Goal: Information Seeking & Learning: Learn about a topic

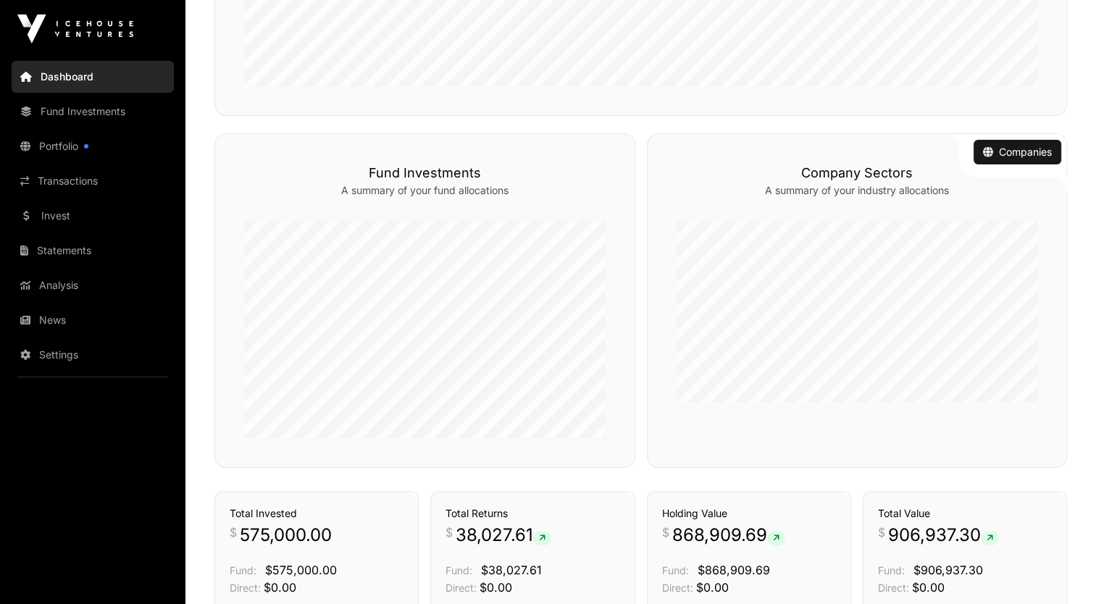
scroll to position [280, 0]
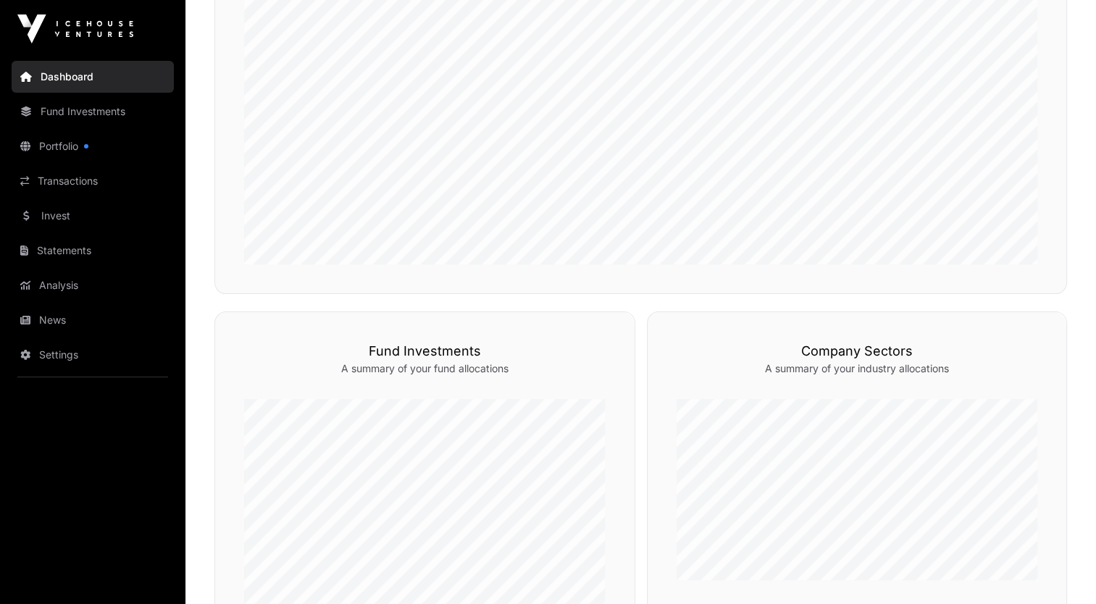
click at [1038, 254] on div "Investment Performance A summary of your investment performance over time." at bounding box center [640, 80] width 853 height 428
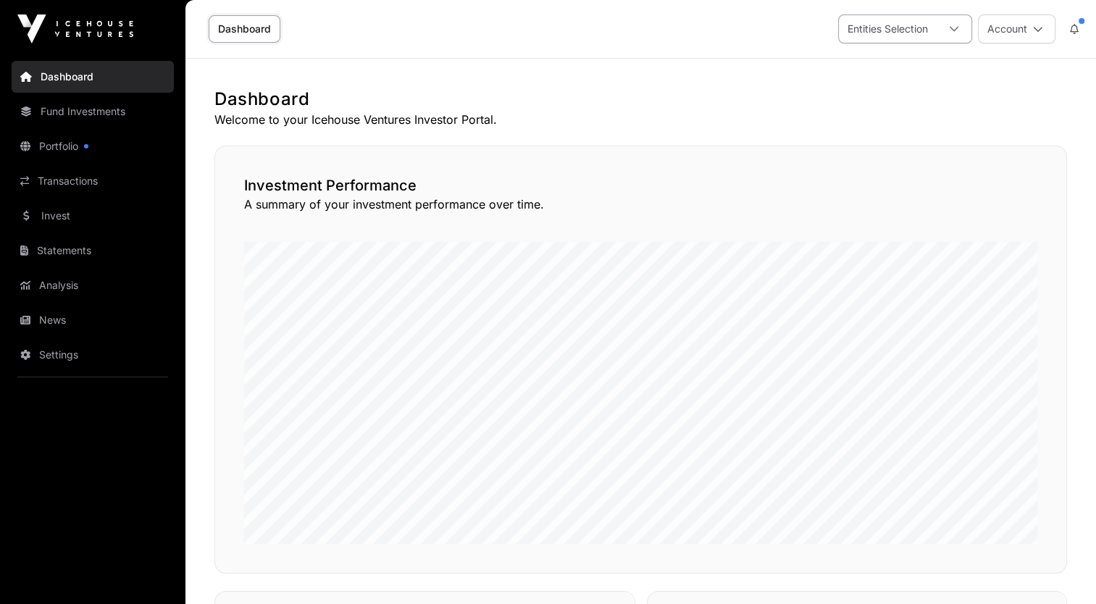
click at [931, 26] on div "Entities Selection" at bounding box center [888, 29] width 98 height 28
click at [905, 92] on span "Freya Holding BV" at bounding box center [910, 93] width 83 height 10
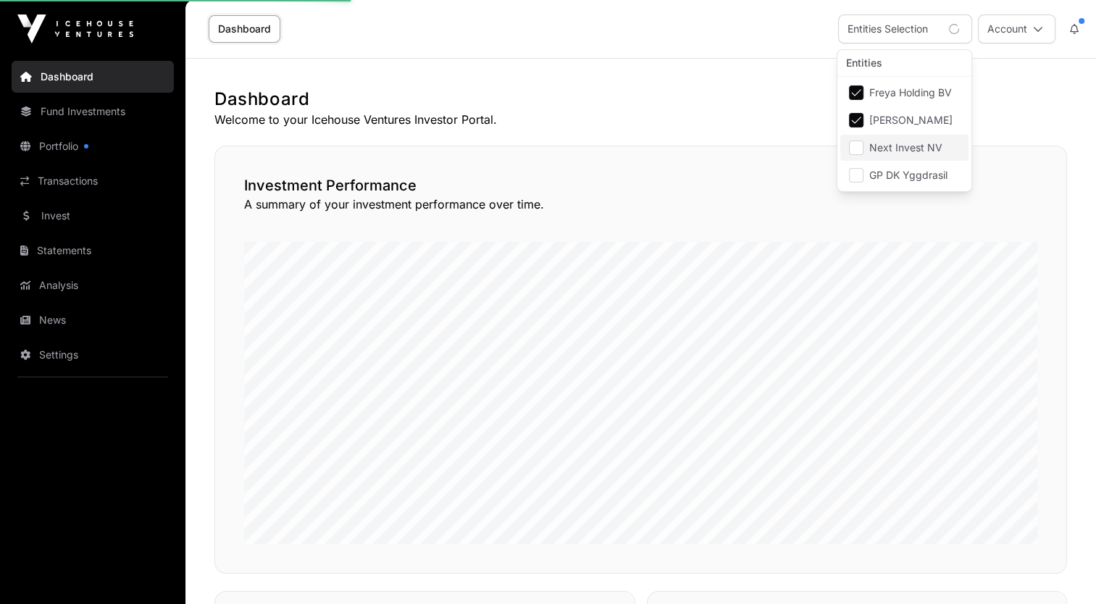
click at [893, 143] on span "Next Invest NV" at bounding box center [905, 148] width 73 height 10
click at [887, 170] on span "GP DK Yggdrasil" at bounding box center [908, 175] width 78 height 10
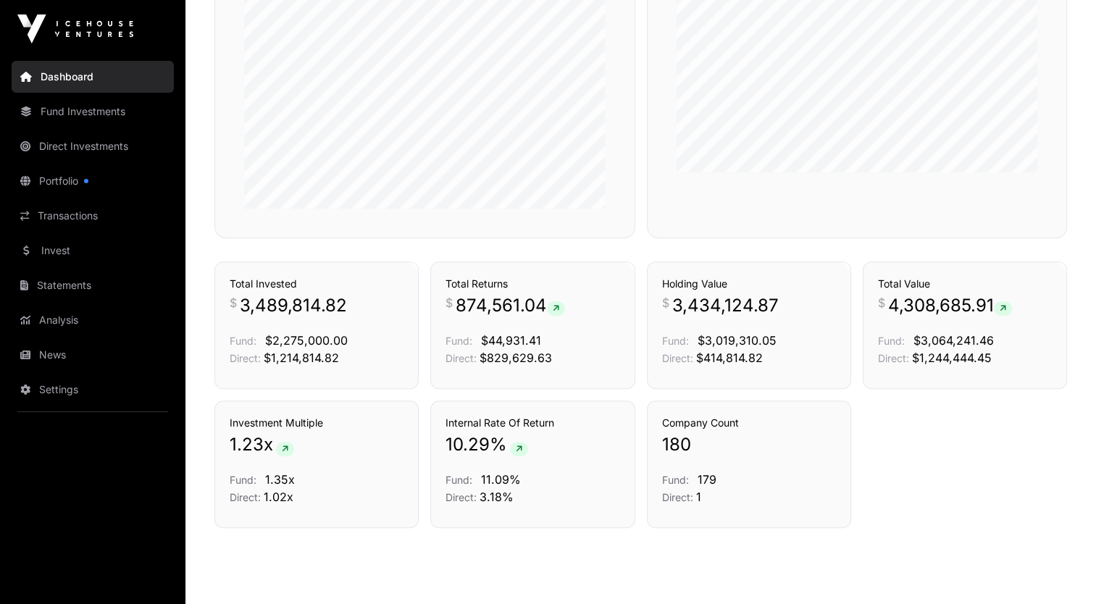
scroll to position [793, 0]
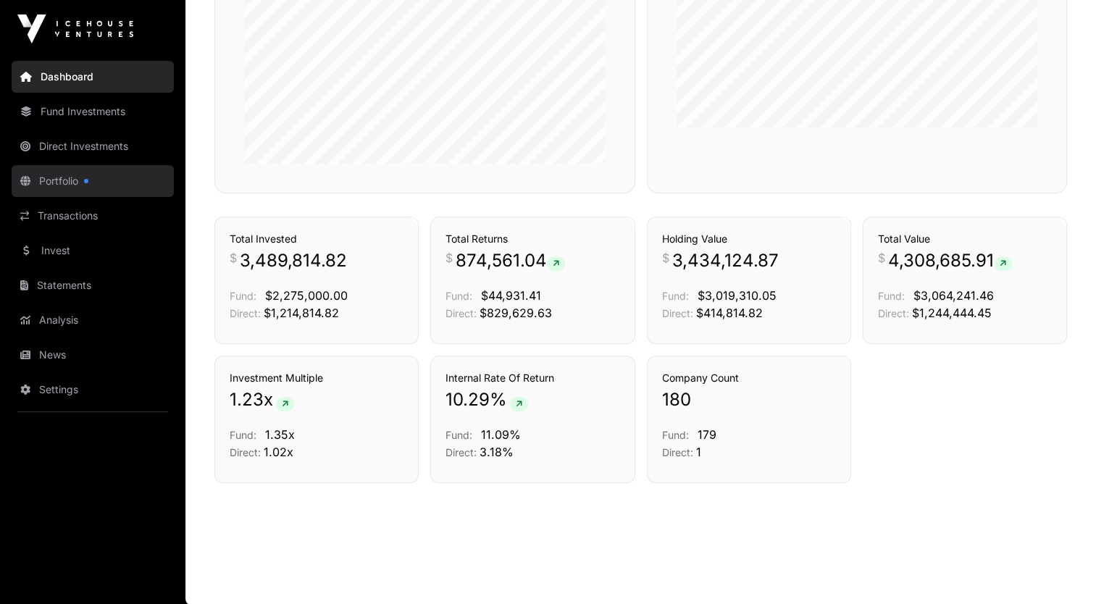
click at [109, 183] on link "Portfolio" at bounding box center [93, 181] width 162 height 32
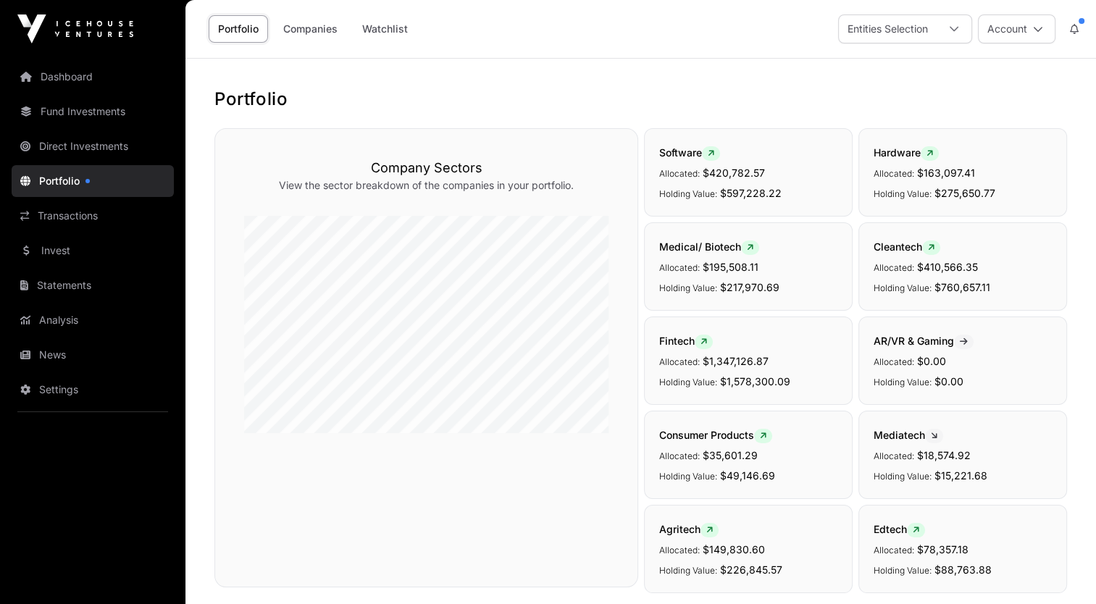
click at [616, 170] on div "Company Sectors View the sector breakdown of the companies in your portfolio." at bounding box center [426, 357] width 424 height 459
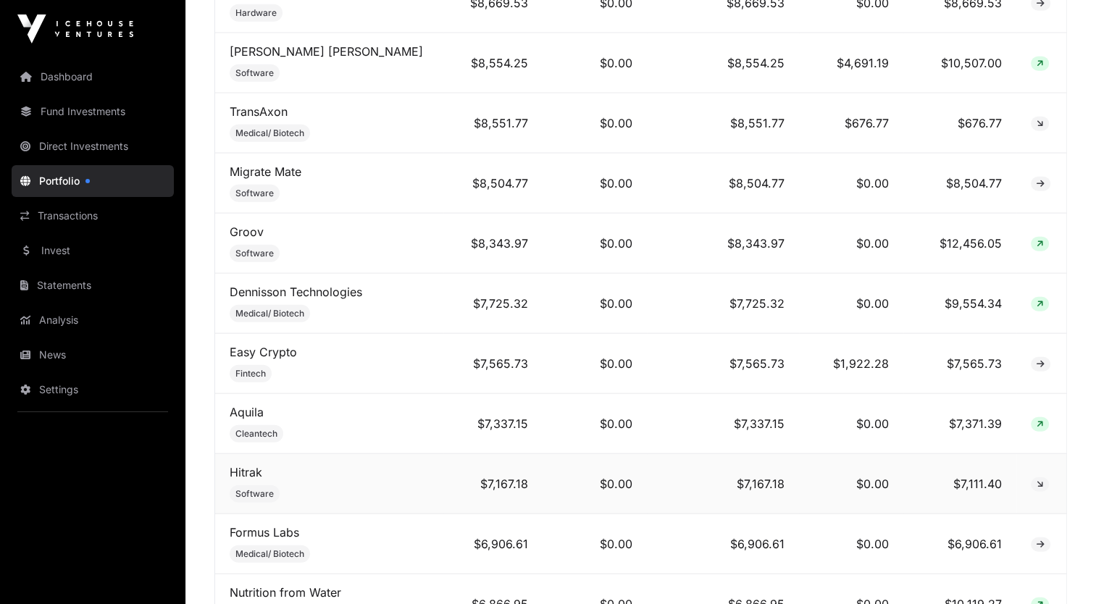
scroll to position [3594, 0]
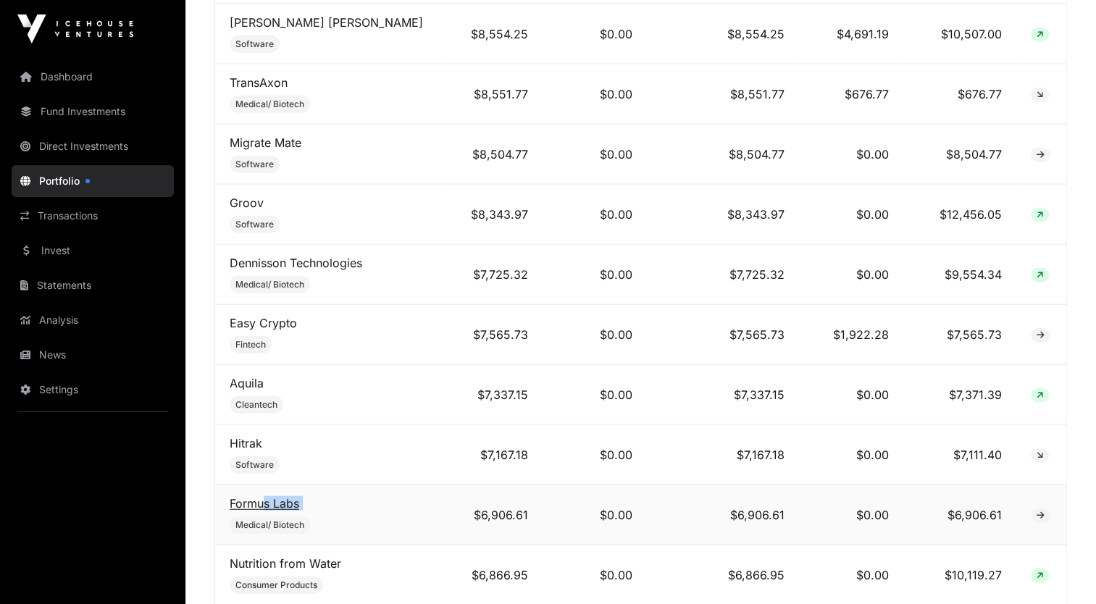
click at [264, 485] on td "Formus Labs Medical/ Biotech" at bounding box center [329, 515] width 228 height 60
click at [264, 496] on link "Formus Labs" at bounding box center [265, 503] width 70 height 14
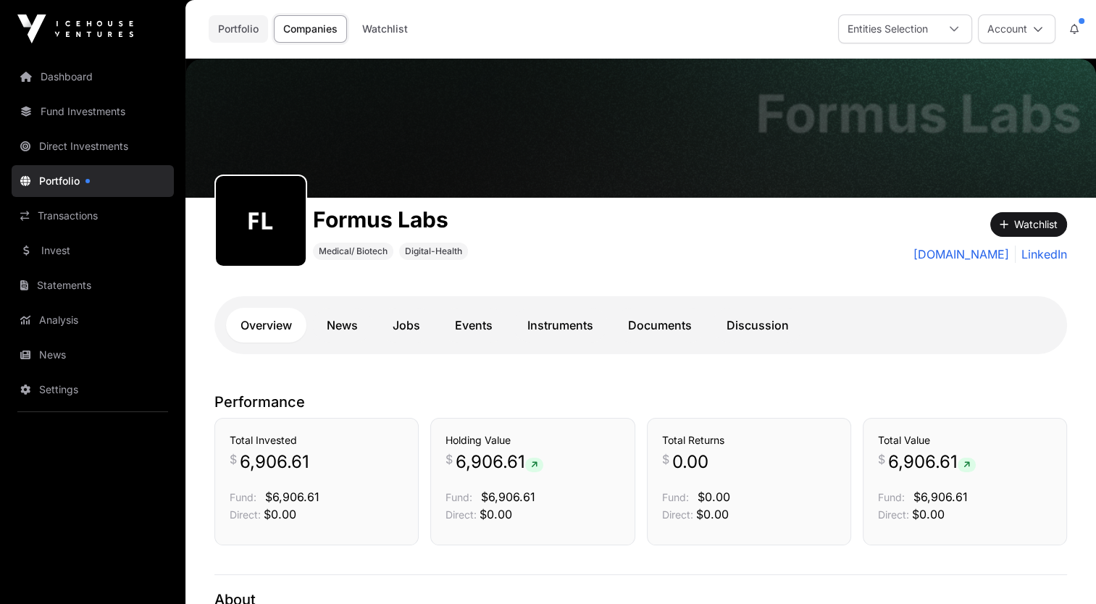
click at [233, 27] on link "Portfolio" at bounding box center [238, 29] width 59 height 28
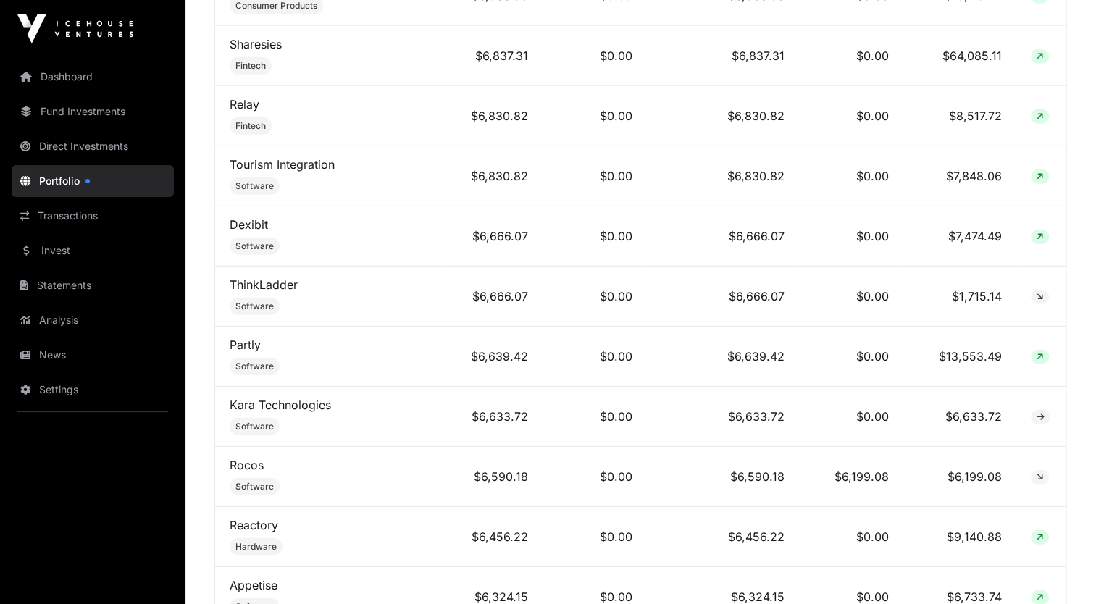
scroll to position [4202, 0]
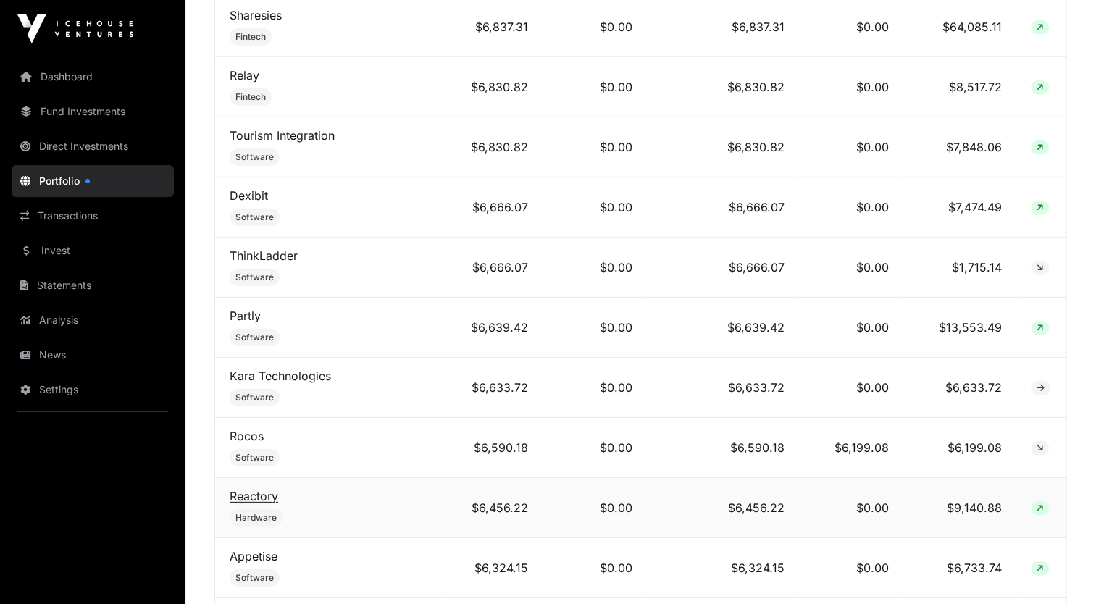
click at [255, 489] on link "Reactory" at bounding box center [254, 496] width 49 height 14
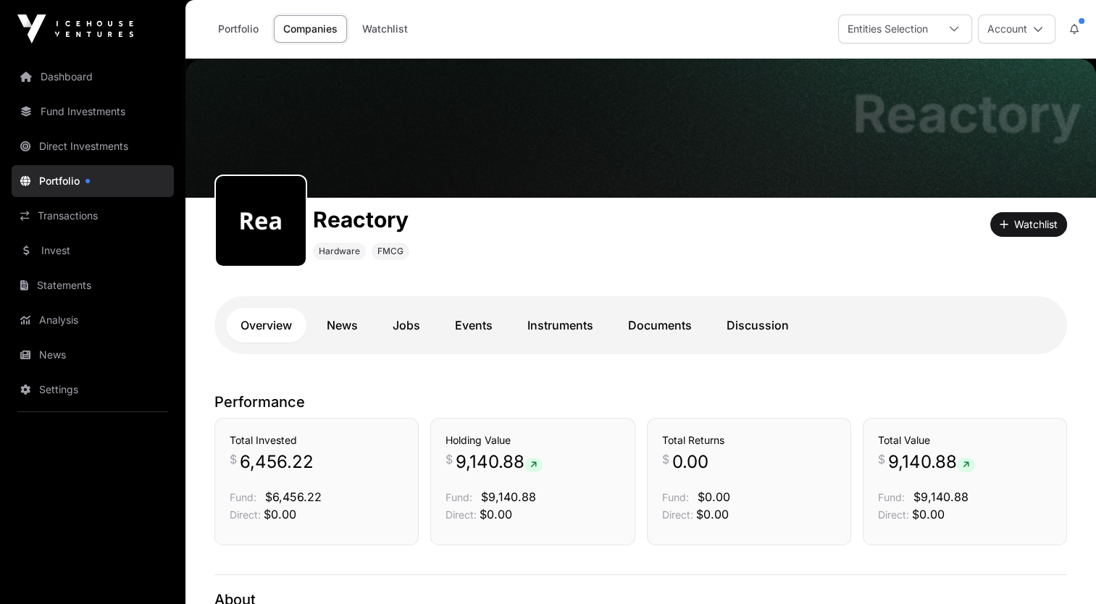
click at [606, 404] on p "Performance" at bounding box center [640, 402] width 853 height 20
click at [232, 38] on link "Portfolio" at bounding box center [238, 29] width 59 height 28
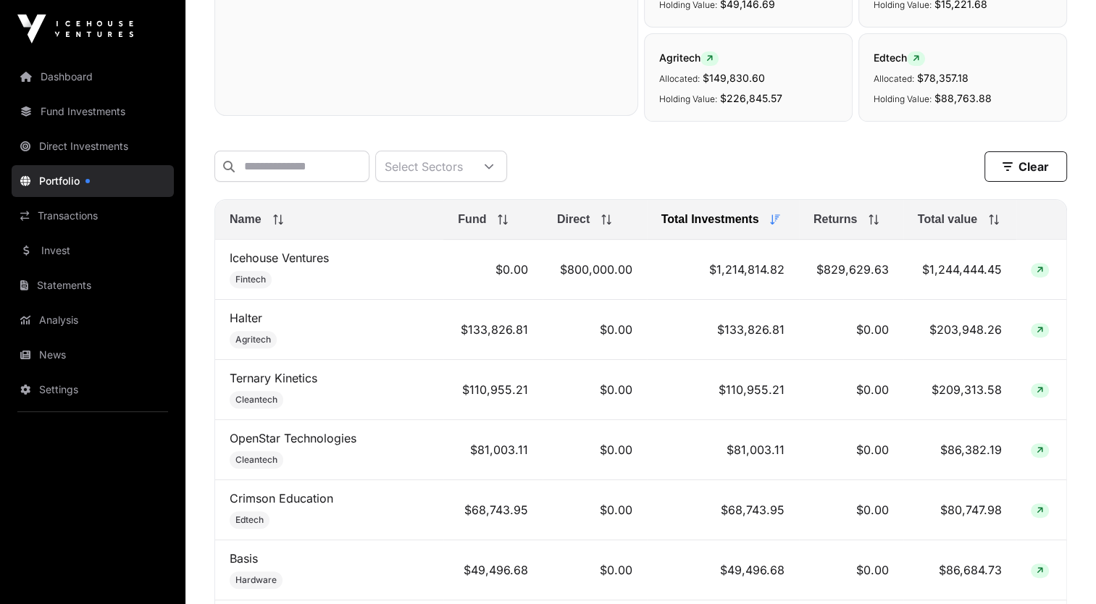
scroll to position [464, 0]
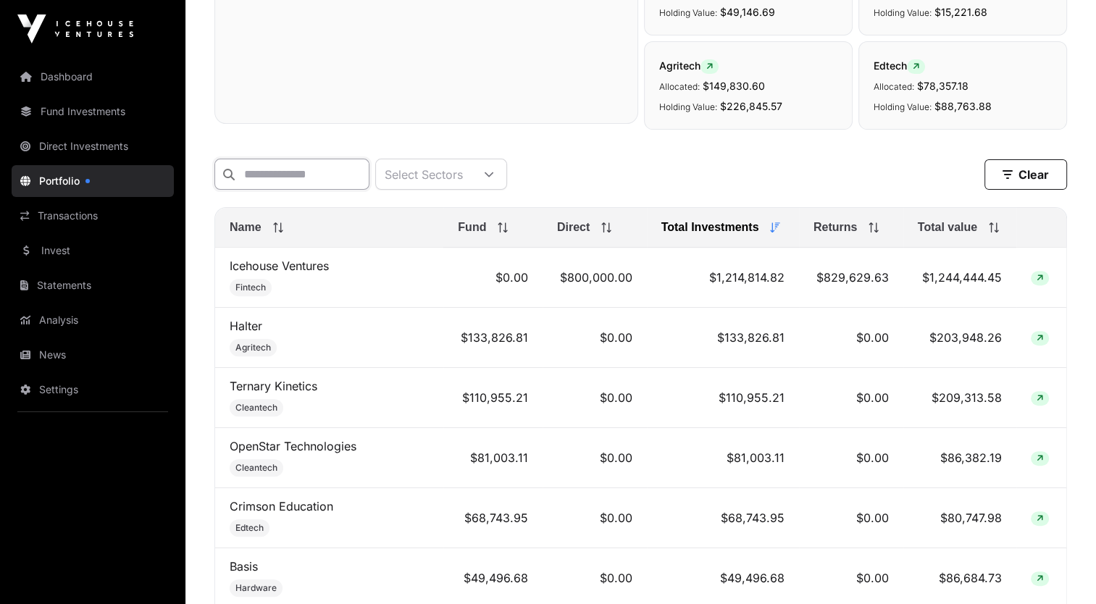
click at [307, 176] on input "text" at bounding box center [291, 174] width 155 height 31
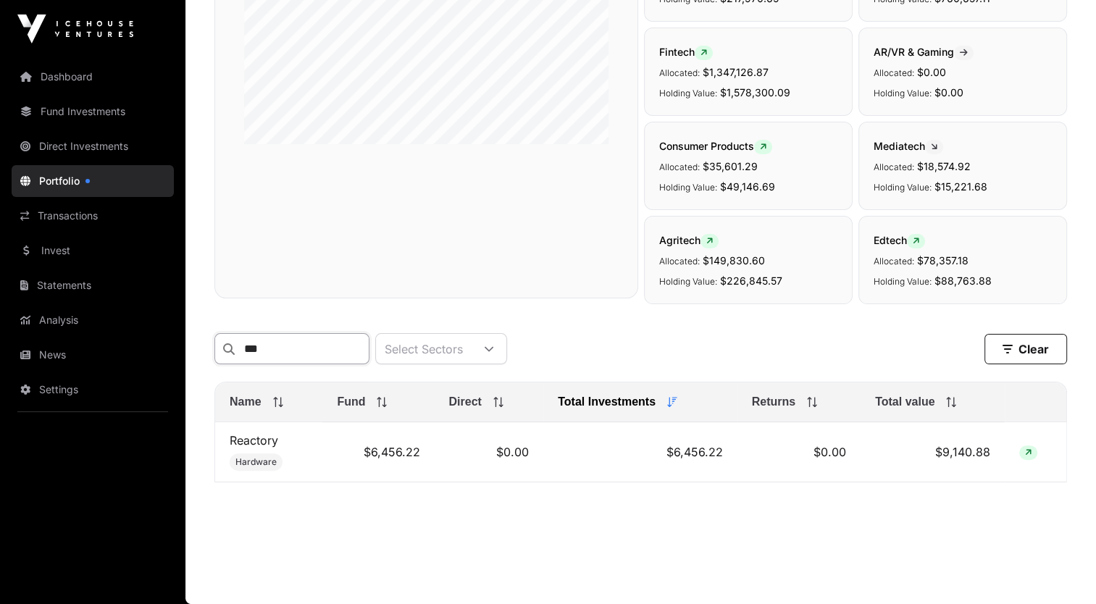
scroll to position [296, 0]
type input "****"
click at [290, 448] on td "Reactory Hardware" at bounding box center [268, 452] width 107 height 60
click at [261, 443] on link "Reactory" at bounding box center [254, 440] width 49 height 14
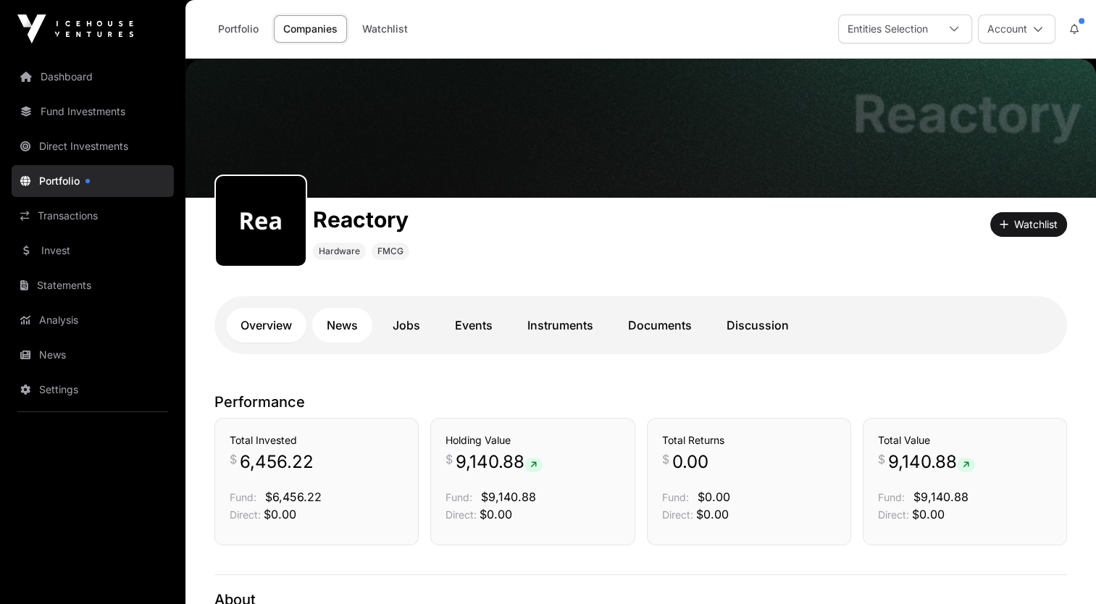
click at [343, 325] on link "News" at bounding box center [342, 325] width 60 height 35
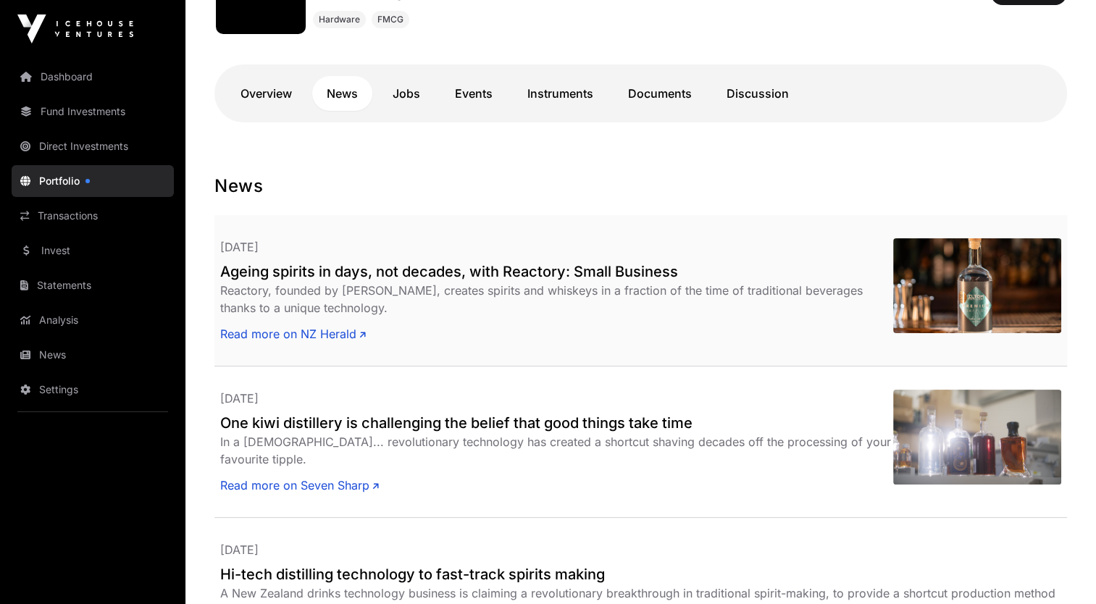
scroll to position [319, 0]
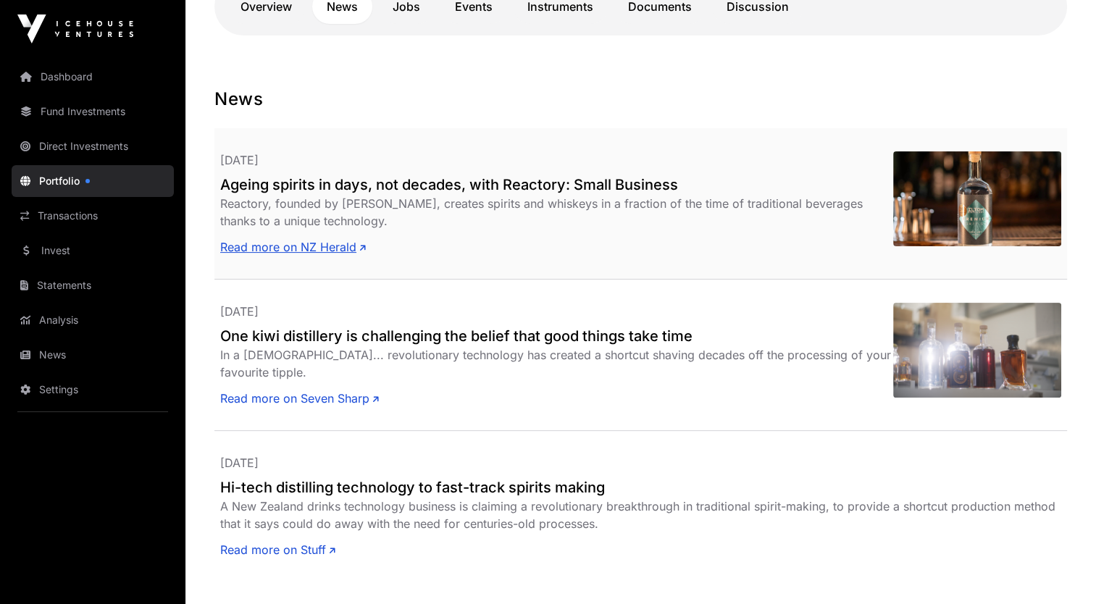
click at [320, 254] on link "Read more on NZ Herald" at bounding box center [293, 246] width 146 height 17
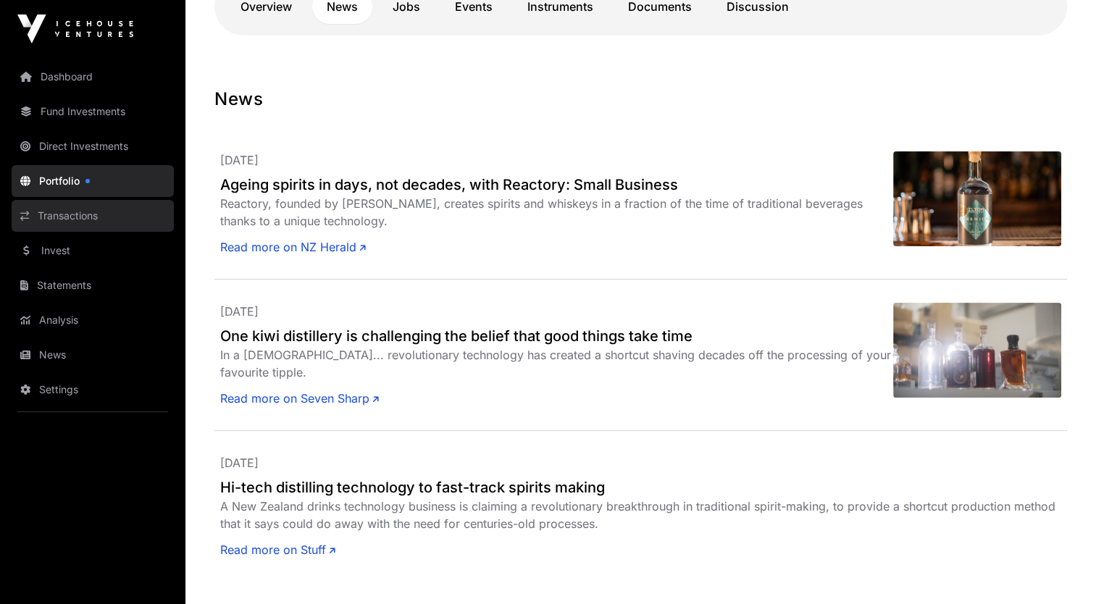
click at [93, 225] on link "Transactions" at bounding box center [93, 216] width 162 height 32
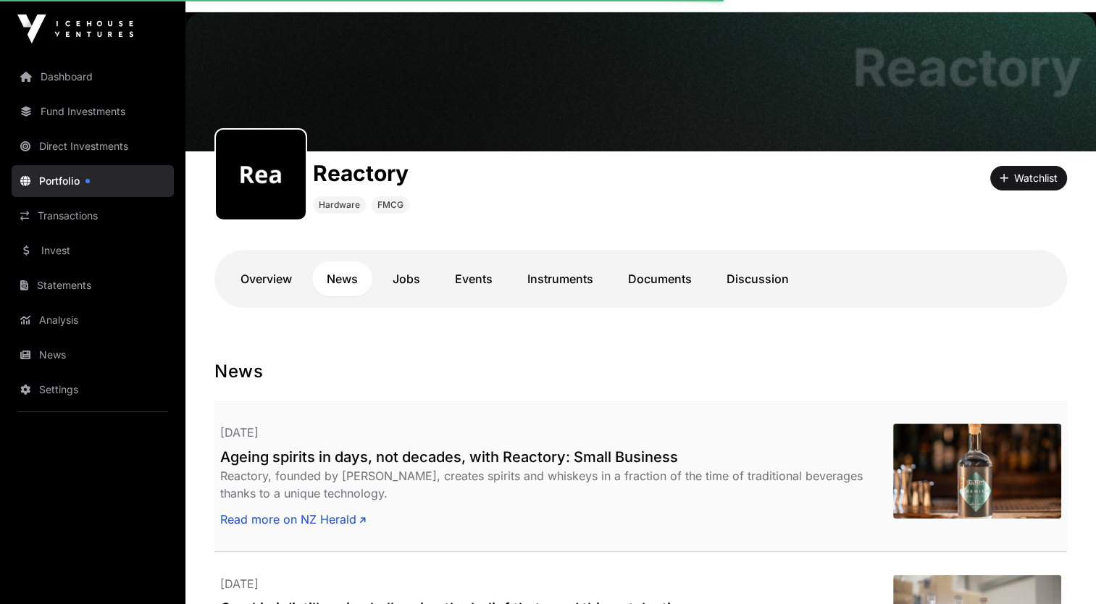
scroll to position [0, 0]
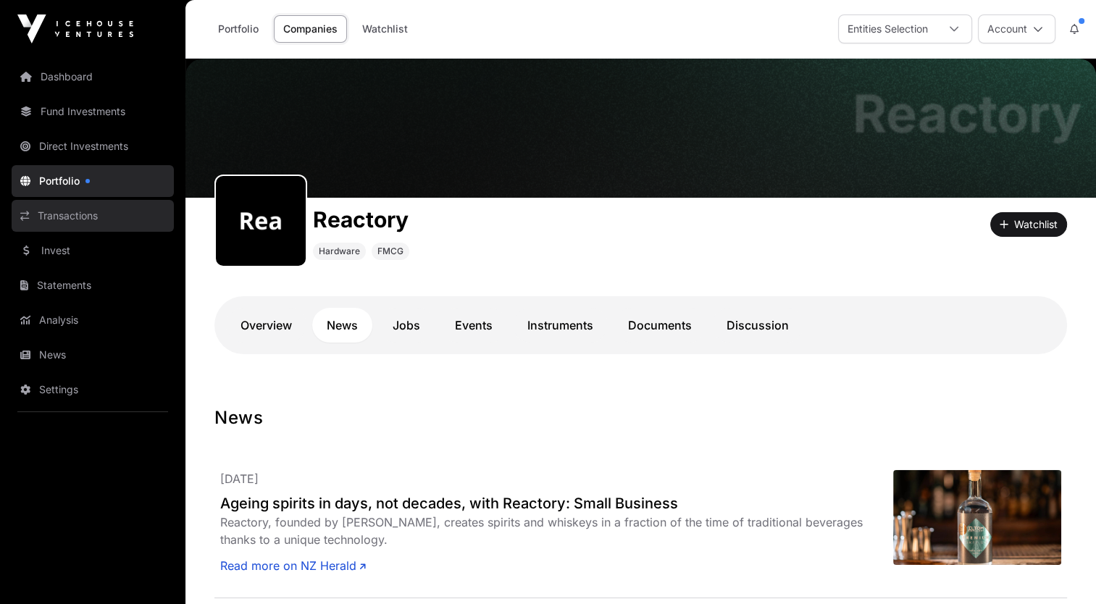
click at [75, 226] on link "Transactions" at bounding box center [93, 216] width 162 height 32
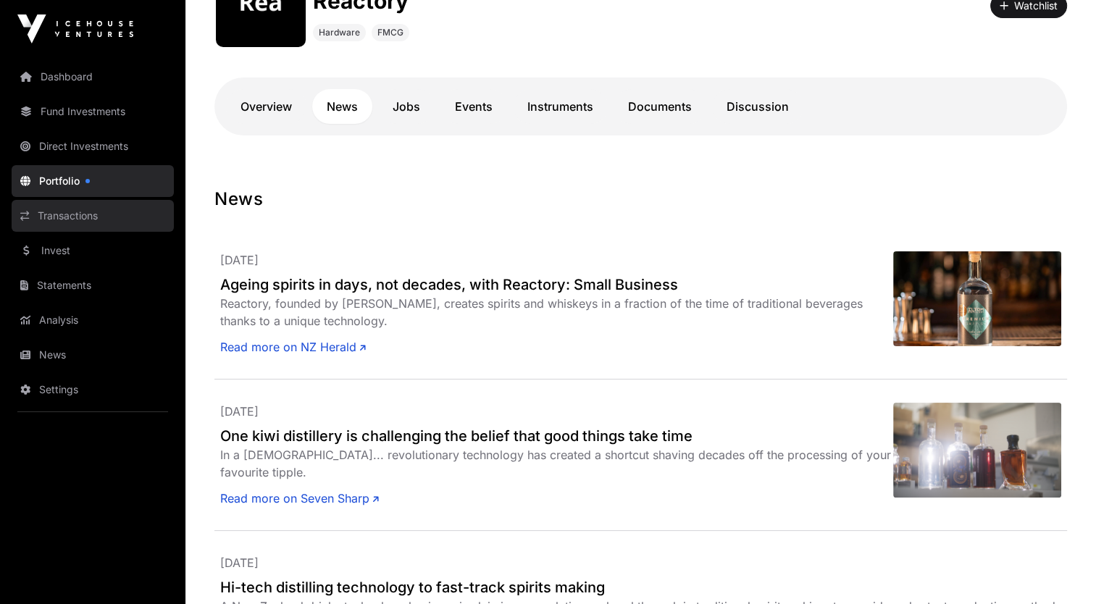
scroll to position [185, 0]
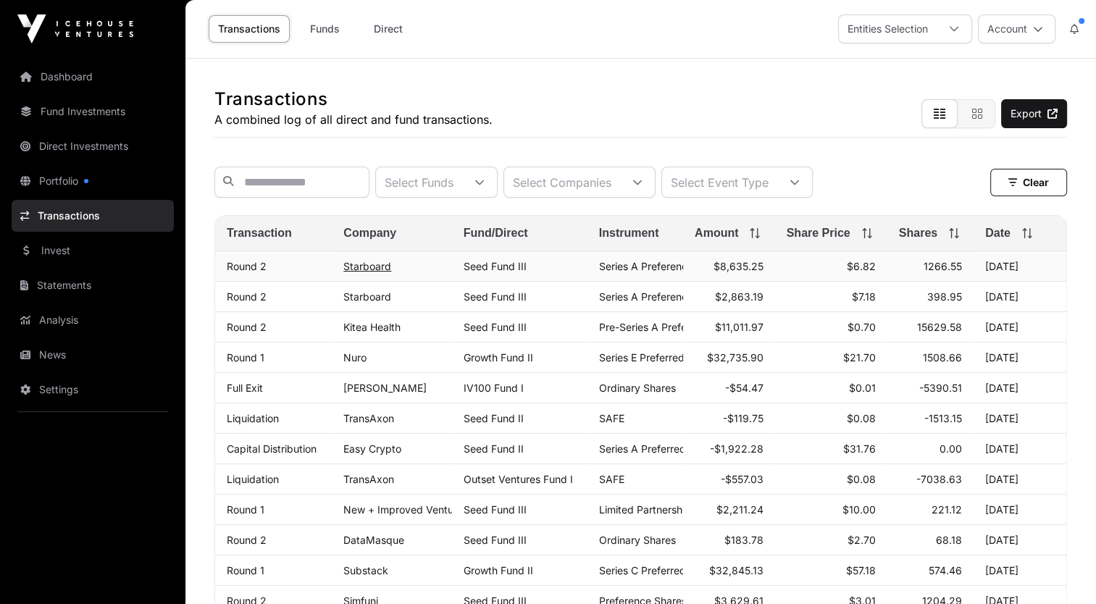
click at [372, 272] on link "Starboard" at bounding box center [367, 266] width 48 height 12
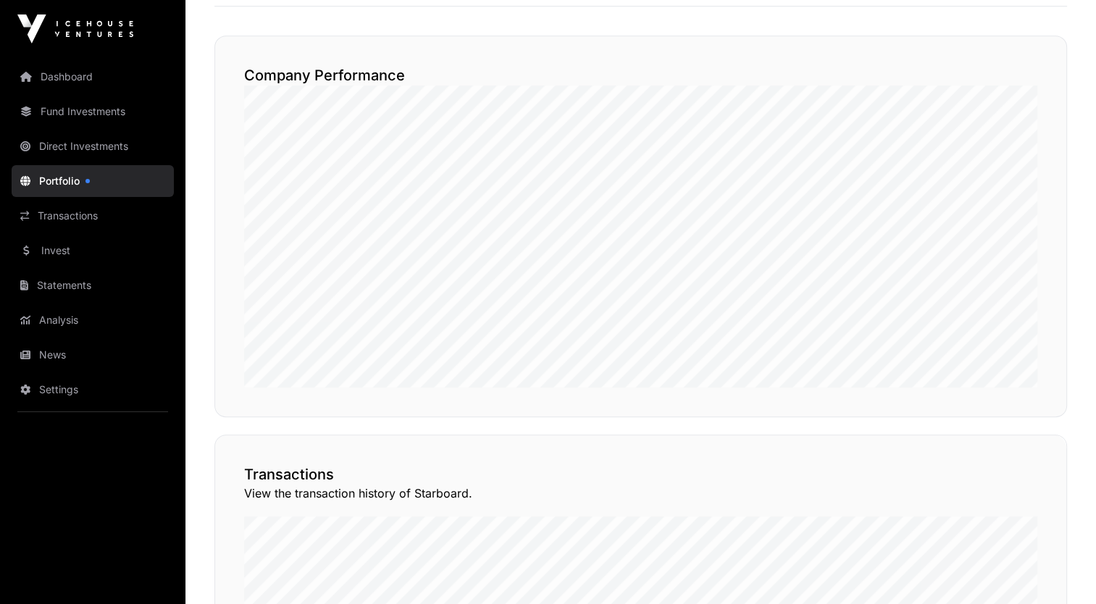
scroll to position [754, 0]
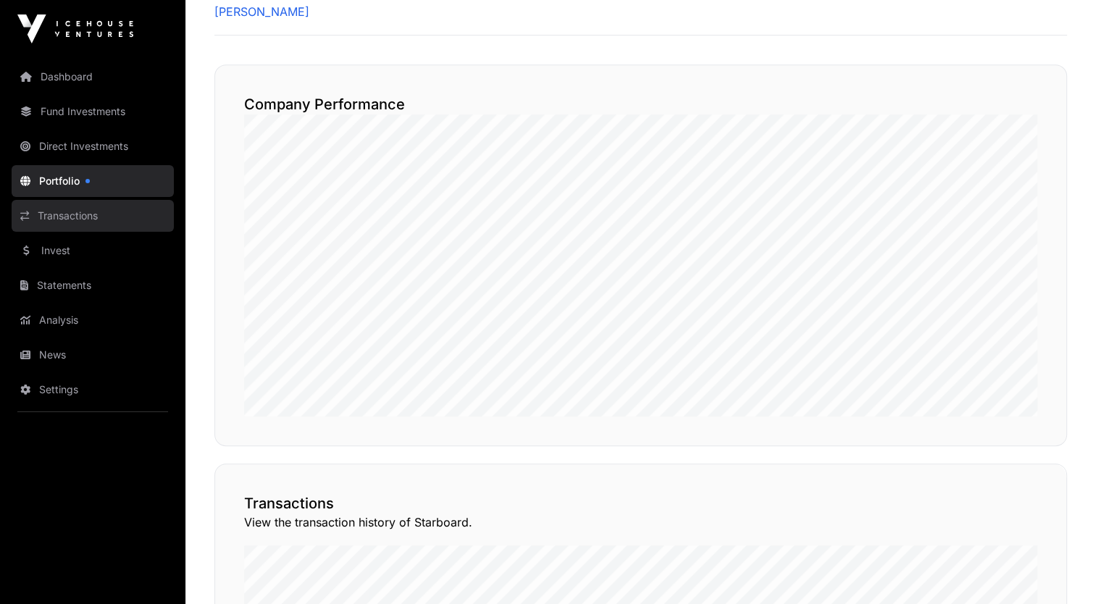
click at [36, 216] on link "Transactions" at bounding box center [93, 216] width 162 height 32
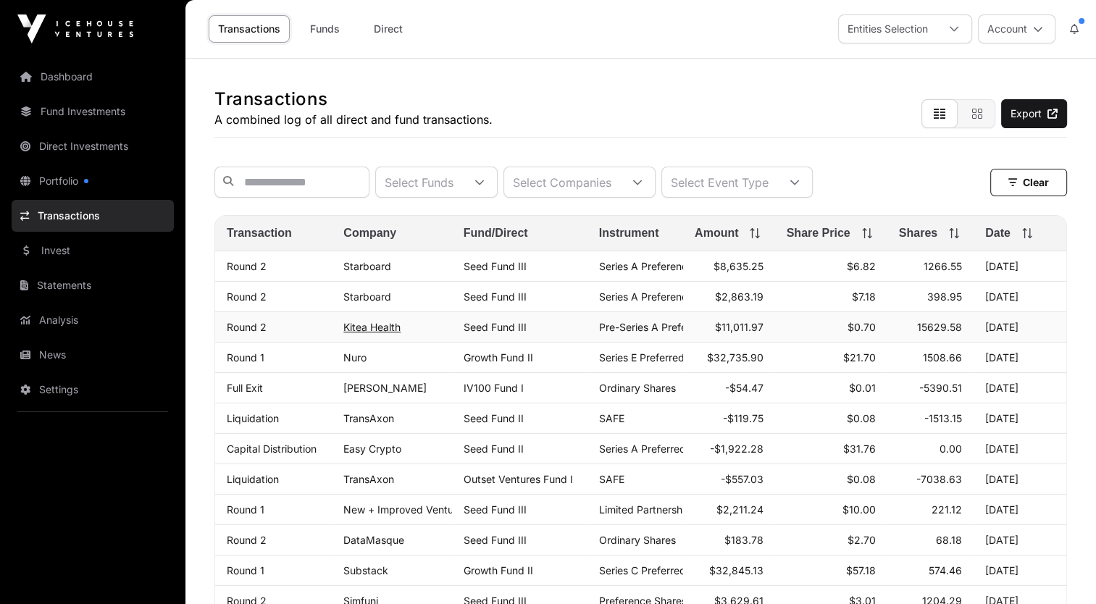
click at [376, 333] on link "Kitea Health" at bounding box center [371, 327] width 57 height 12
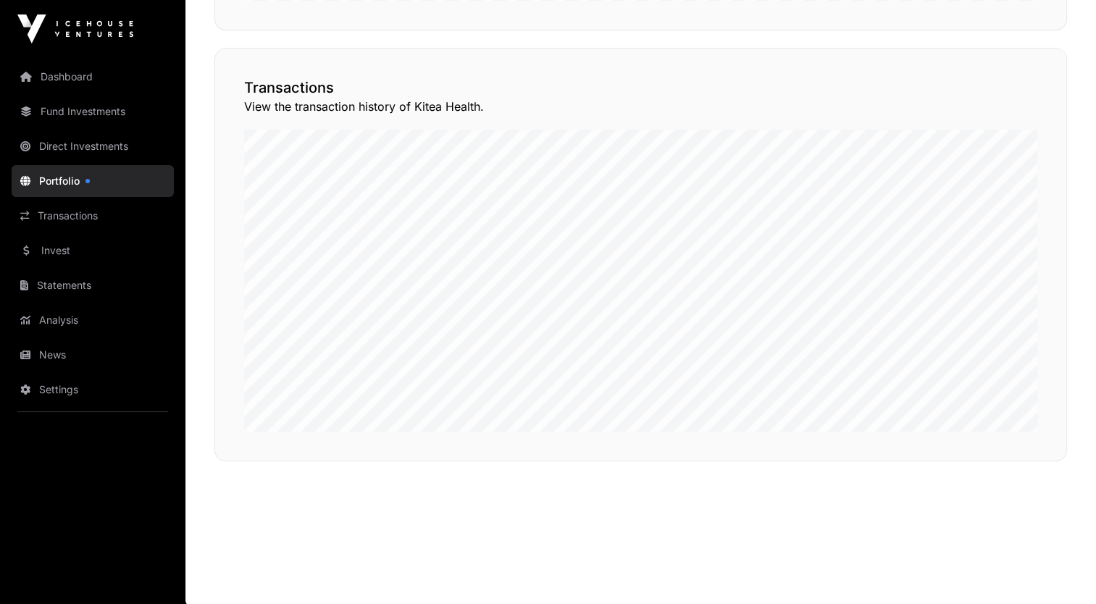
scroll to position [1160, 0]
click at [87, 321] on link "Analysis" at bounding box center [93, 320] width 162 height 32
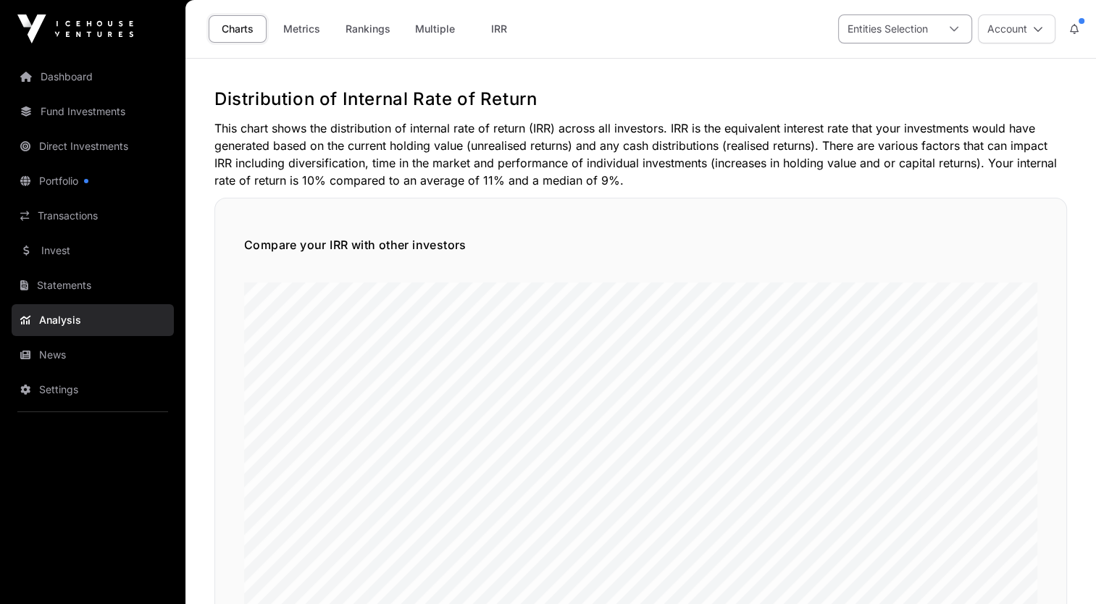
click at [950, 29] on icon at bounding box center [954, 29] width 10 height 10
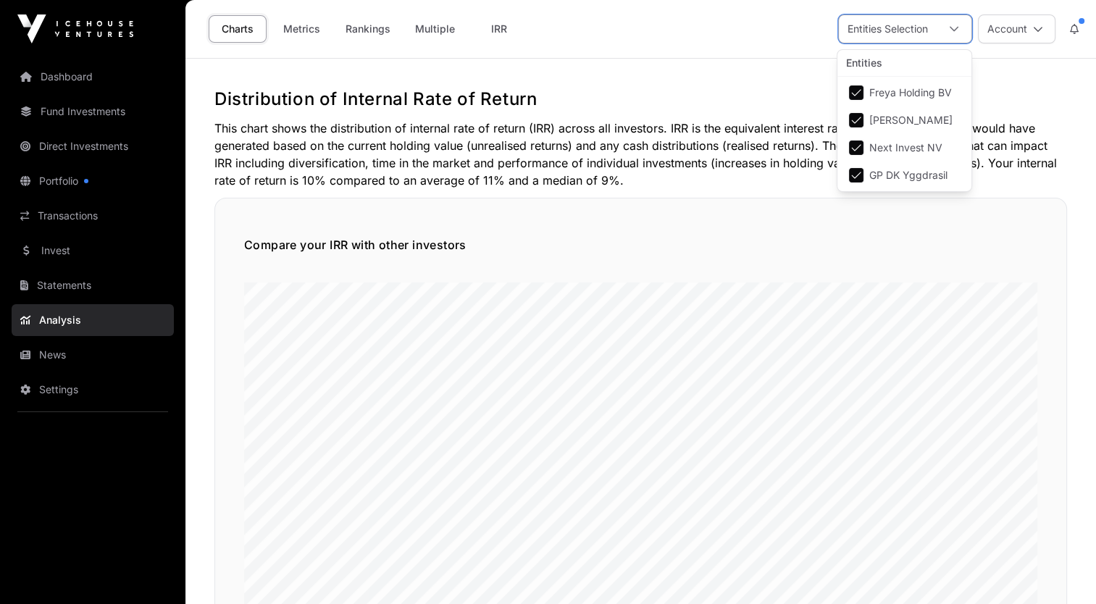
scroll to position [14, 9]
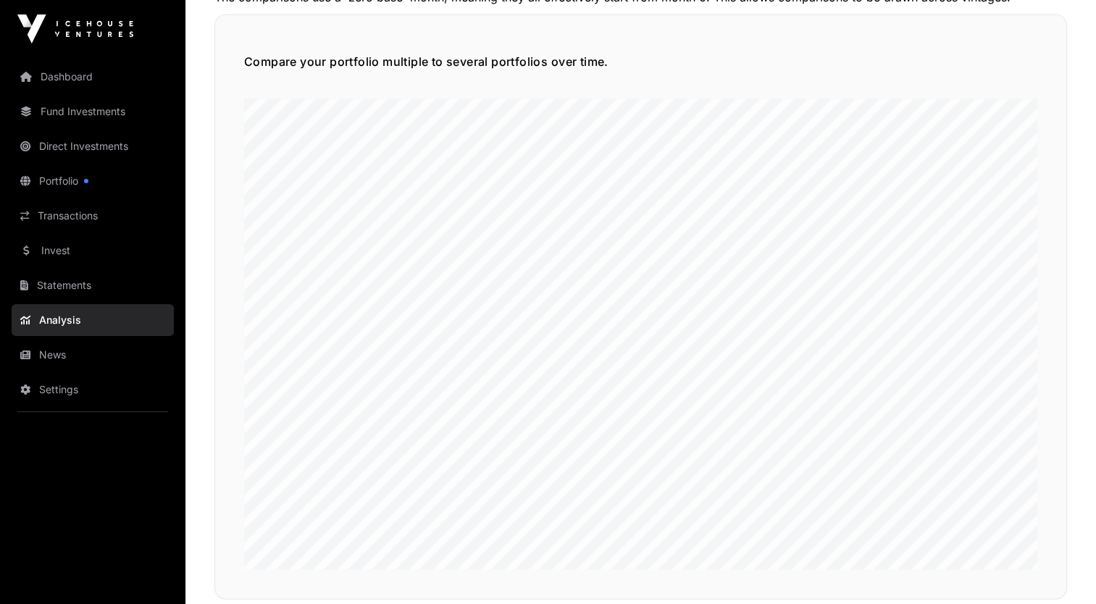
scroll to position [3310, 0]
click at [85, 355] on link "News" at bounding box center [93, 355] width 162 height 32
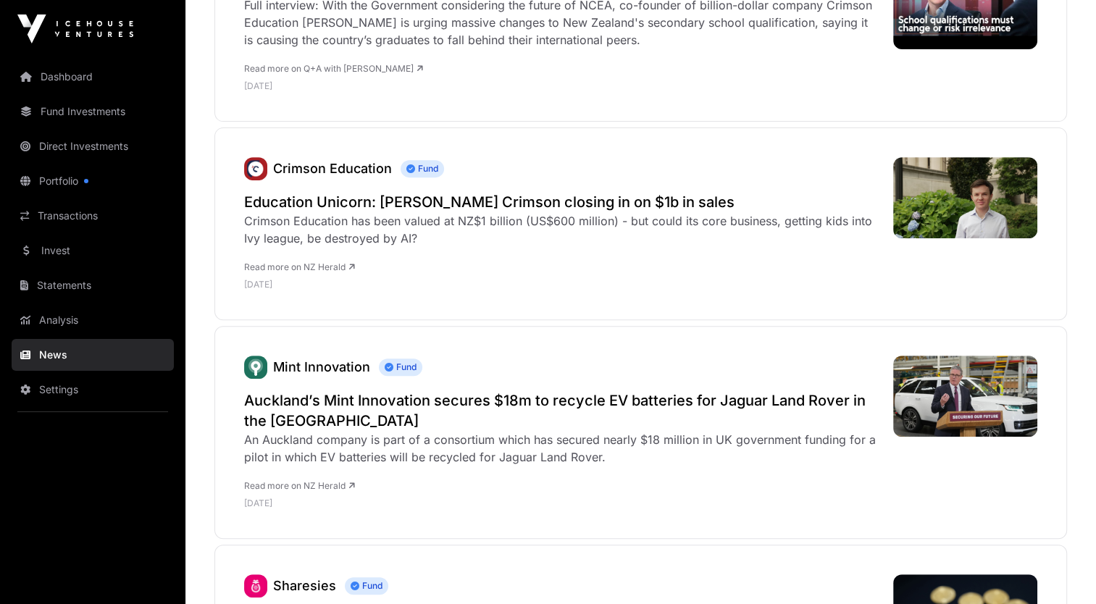
scroll to position [580, 0]
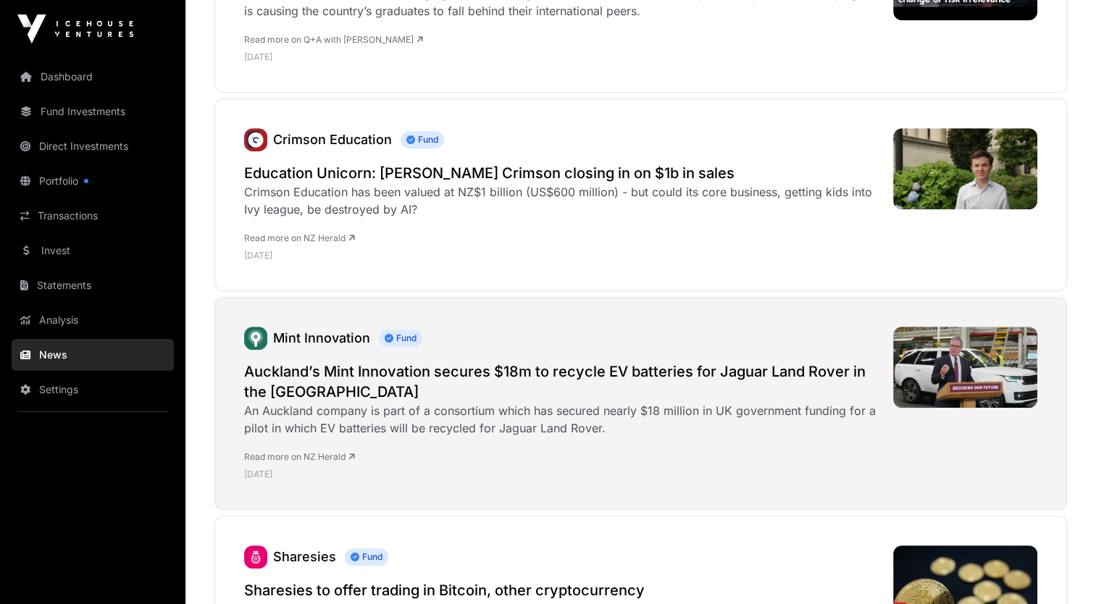
click at [381, 375] on h2 "Auckland’s Mint Innovation secures $18m to recycle EV batteries for Jaguar Land…" at bounding box center [561, 382] width 635 height 41
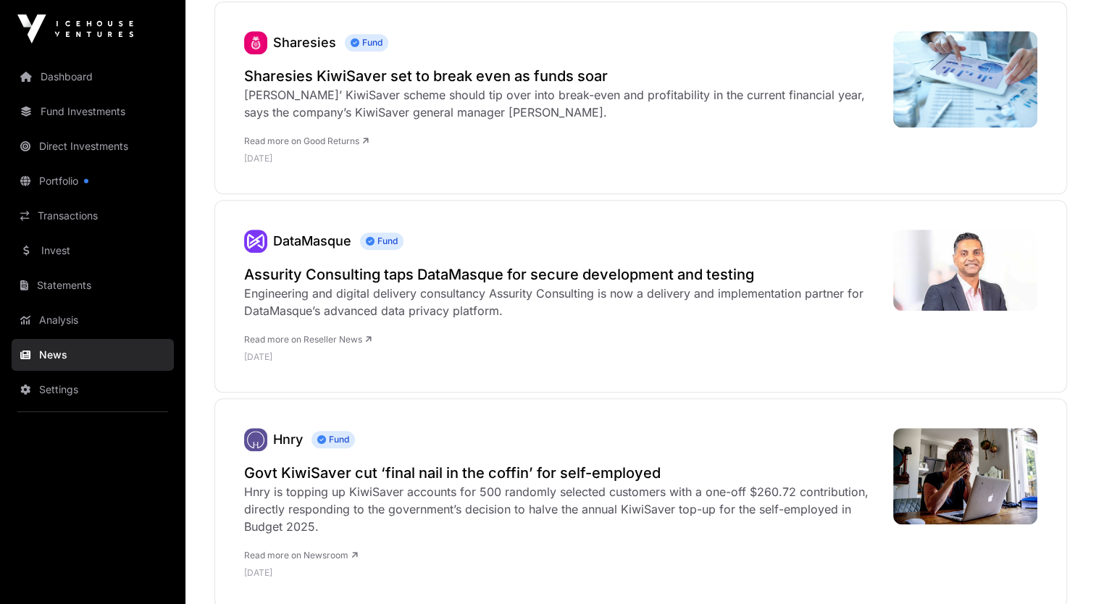
scroll to position [1391, 0]
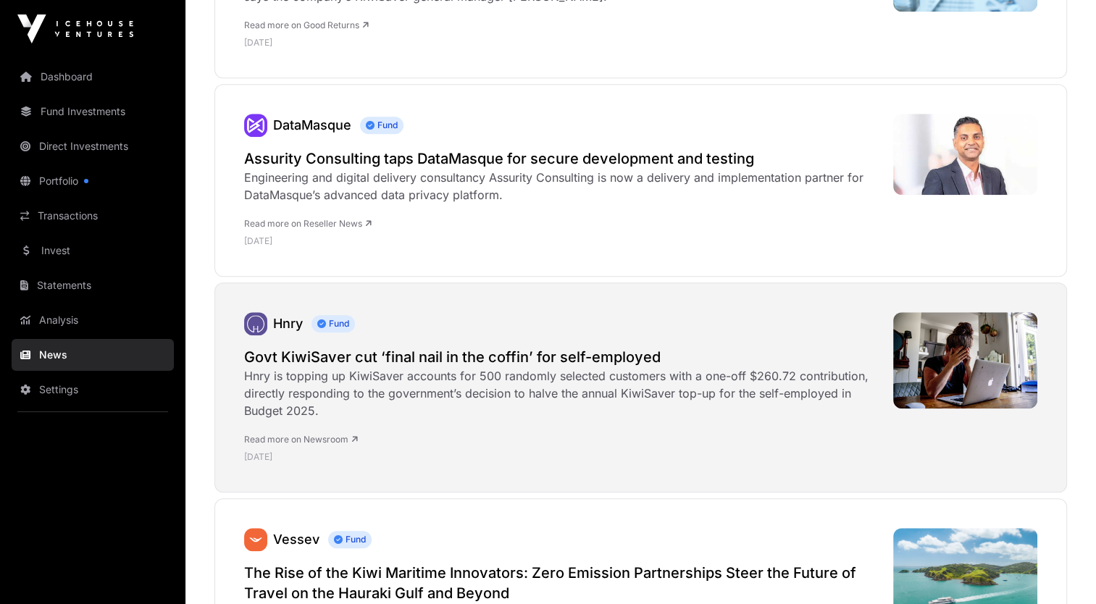
click at [467, 357] on h2 "Govt KiwiSaver cut ‘final nail in the coffin’ for self-employed" at bounding box center [561, 357] width 635 height 20
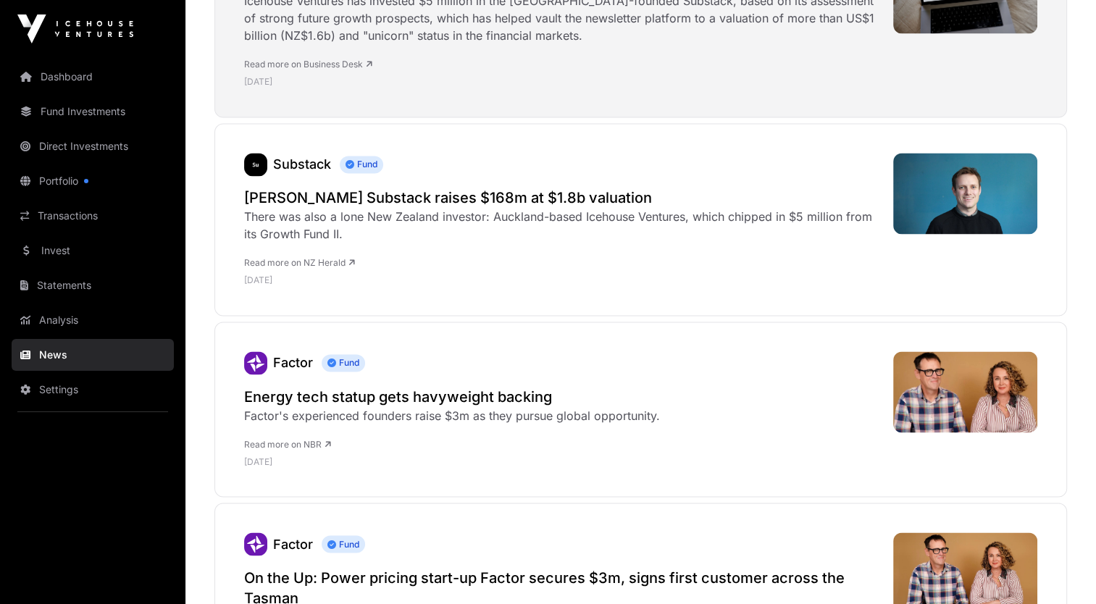
scroll to position [2406, 0]
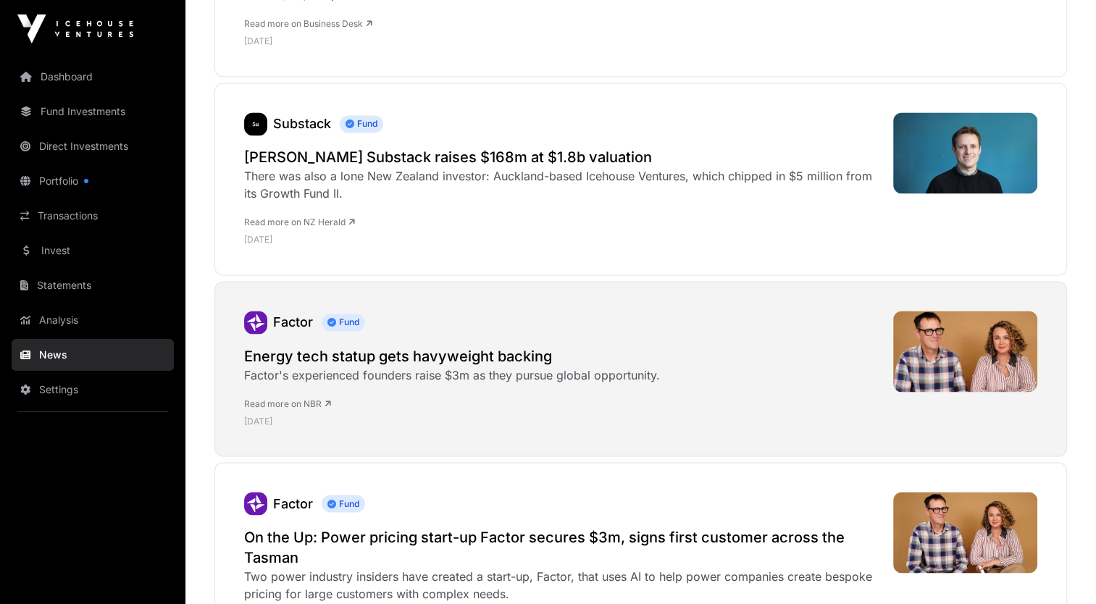
click at [428, 358] on h2 "Energy tech statup gets havyweight backing" at bounding box center [452, 356] width 416 height 20
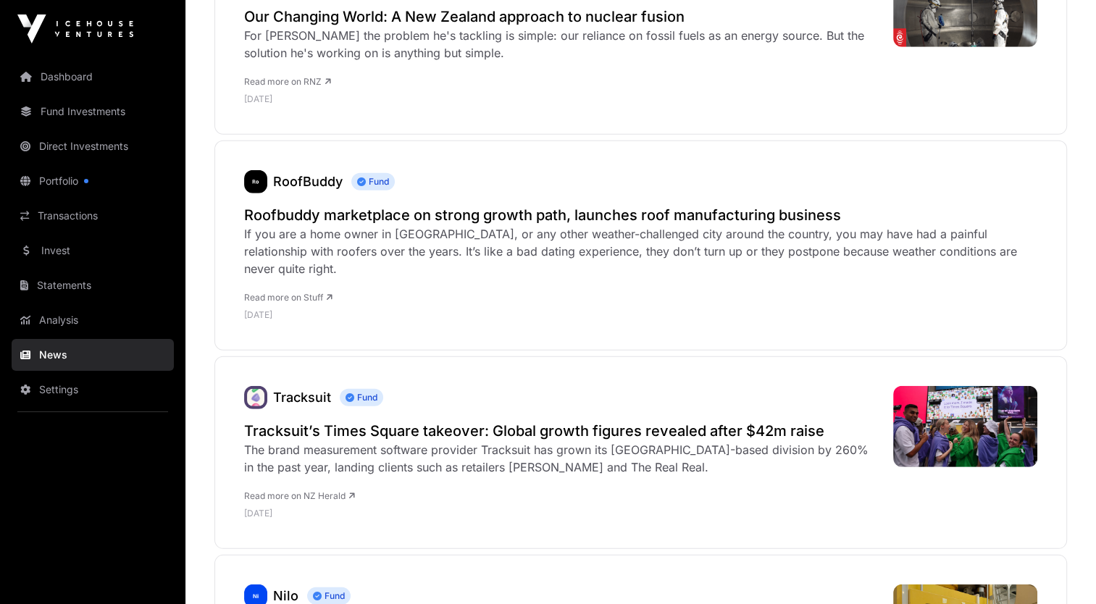
scroll to position [4173, 0]
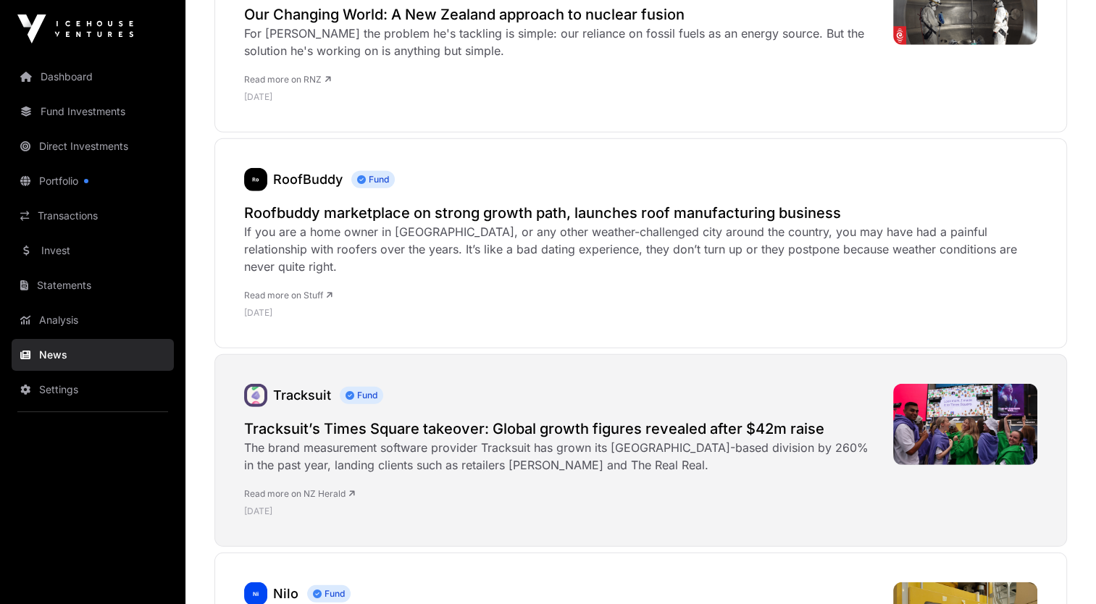
click at [304, 419] on h2 "Tracksuit’s Times Square takeover: Global growth figures revealed after $42m ra…" at bounding box center [561, 429] width 635 height 20
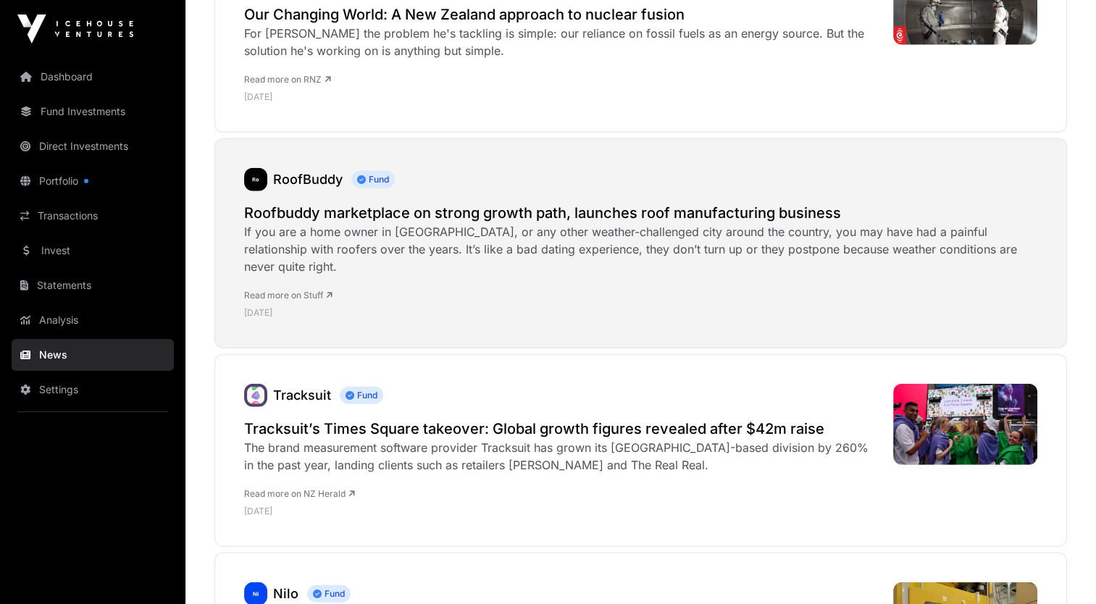
scroll to position [4145, 0]
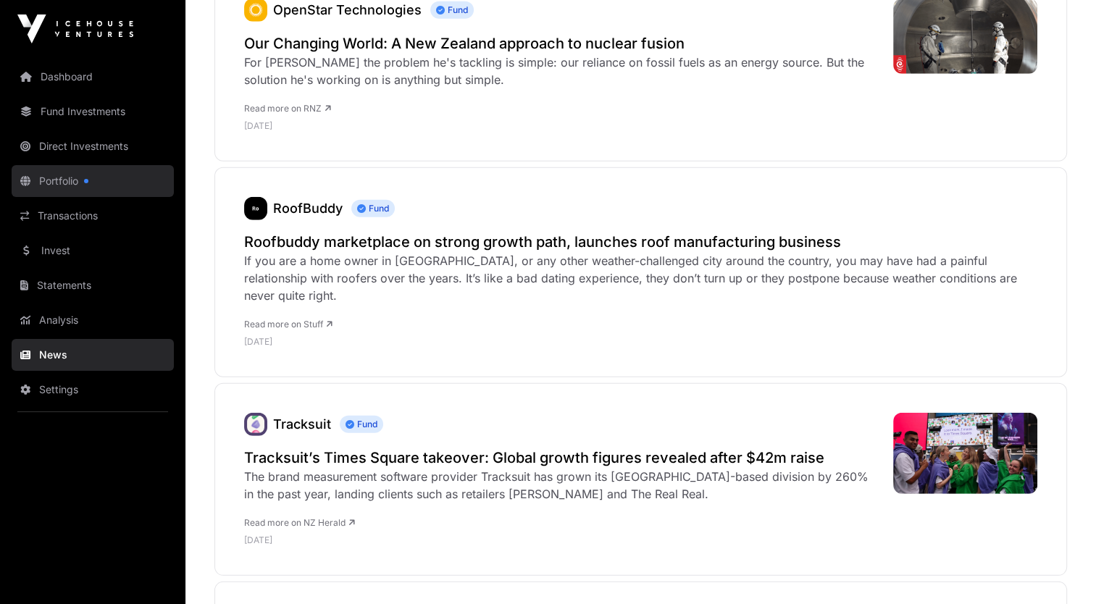
click at [61, 188] on link "Portfolio" at bounding box center [93, 181] width 162 height 32
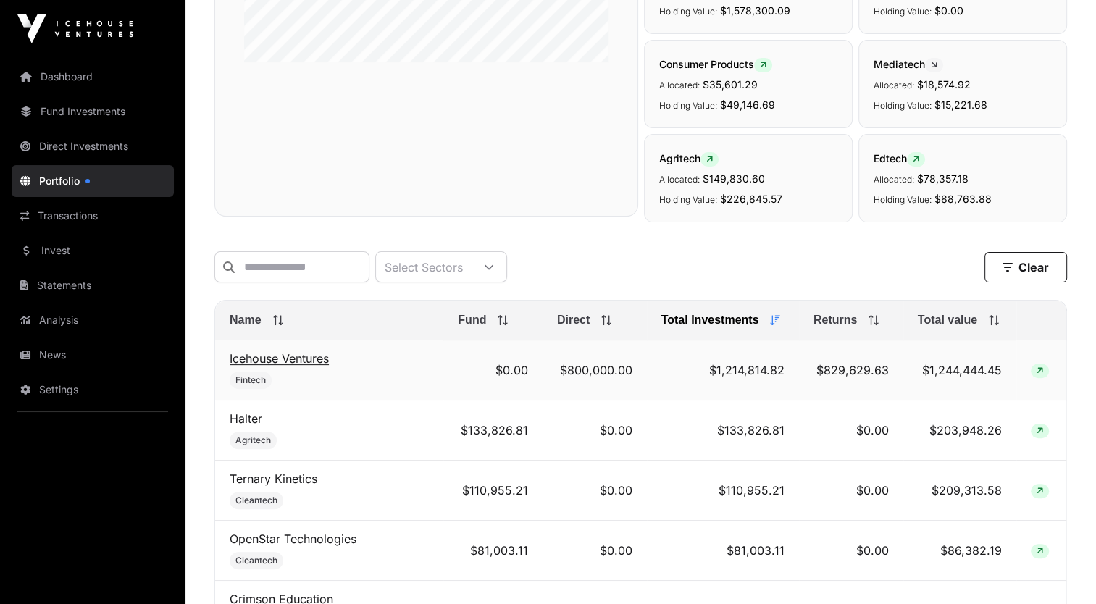
scroll to position [377, 0]
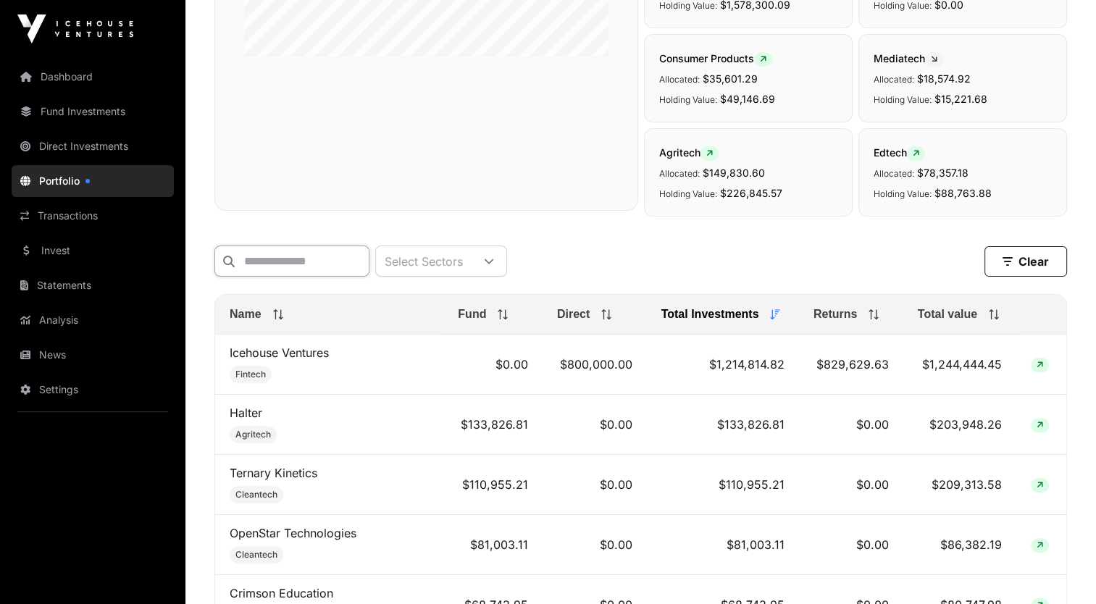
click at [322, 270] on input "text" at bounding box center [291, 261] width 155 height 31
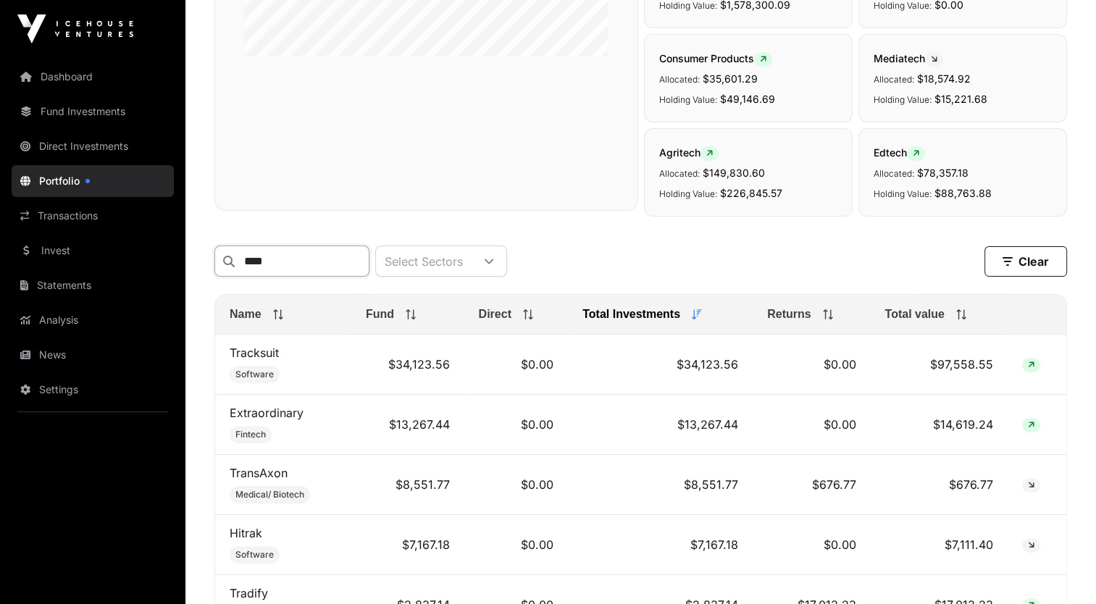
scroll to position [296, 0]
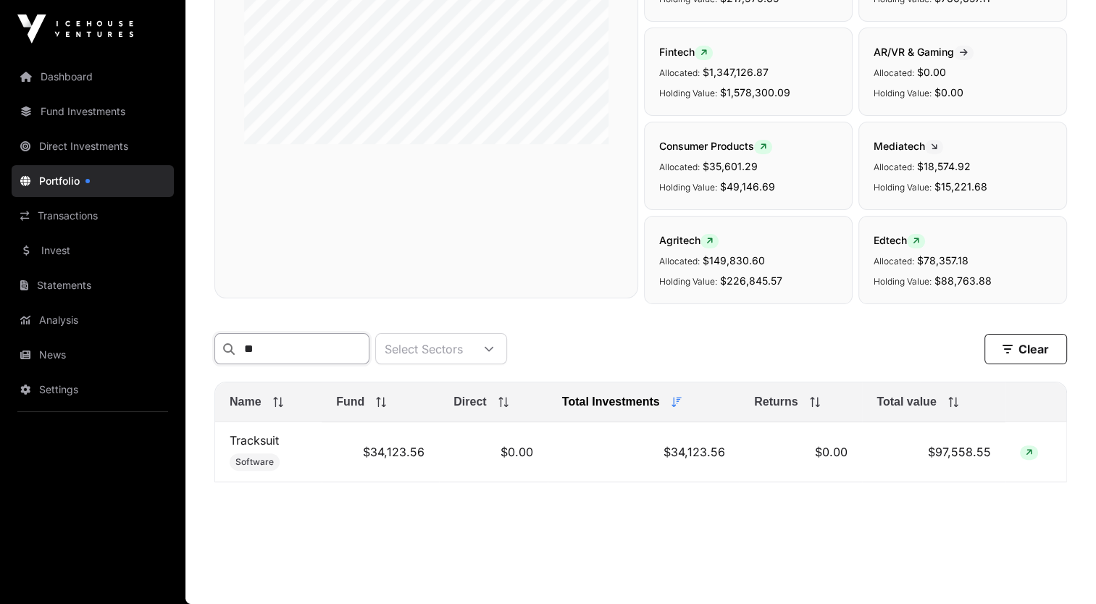
type input "*"
type input "****"
click at [95, 209] on link "Transactions" at bounding box center [93, 216] width 162 height 32
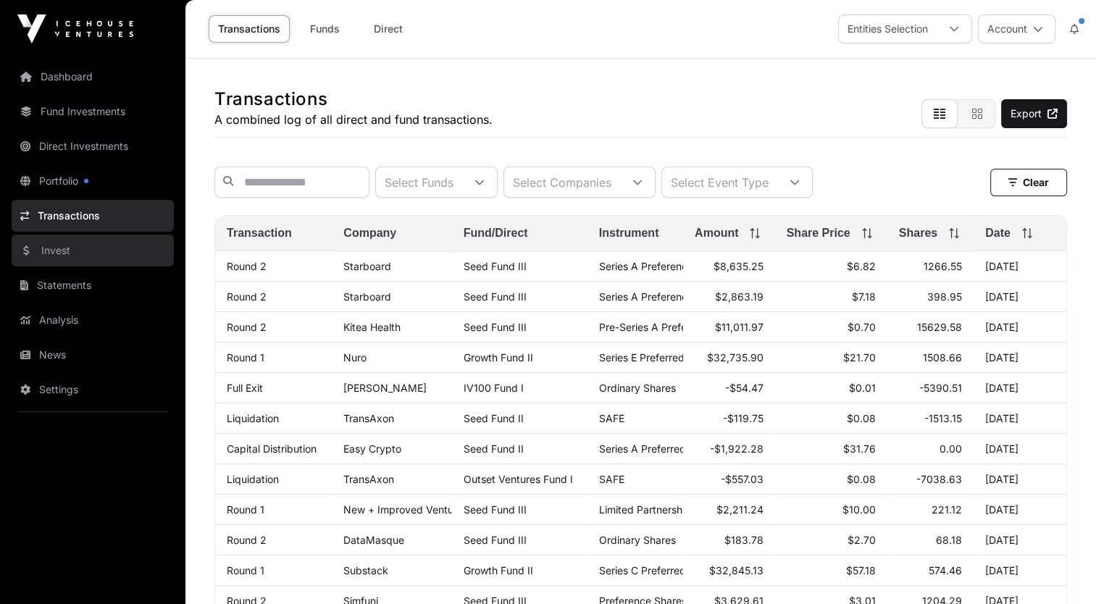
click at [85, 256] on link "Invest" at bounding box center [93, 251] width 162 height 32
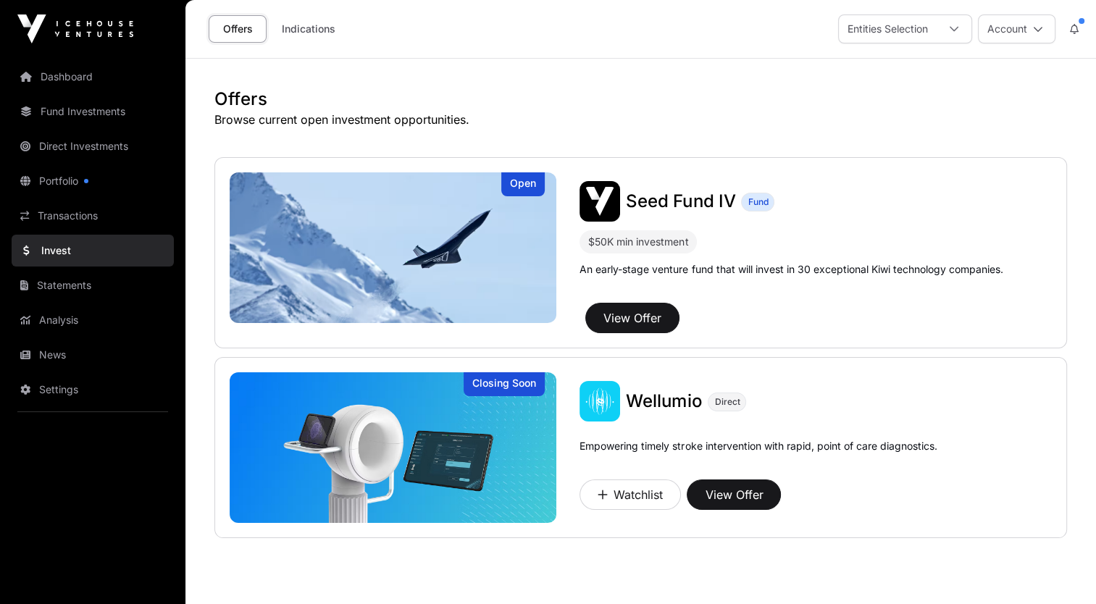
click at [911, 574] on main "Offers Browse current open investment opportunities. Open Seed Fund IV Fund $50…" at bounding box center [640, 359] width 911 height 601
click at [72, 288] on link "Statements" at bounding box center [93, 286] width 162 height 32
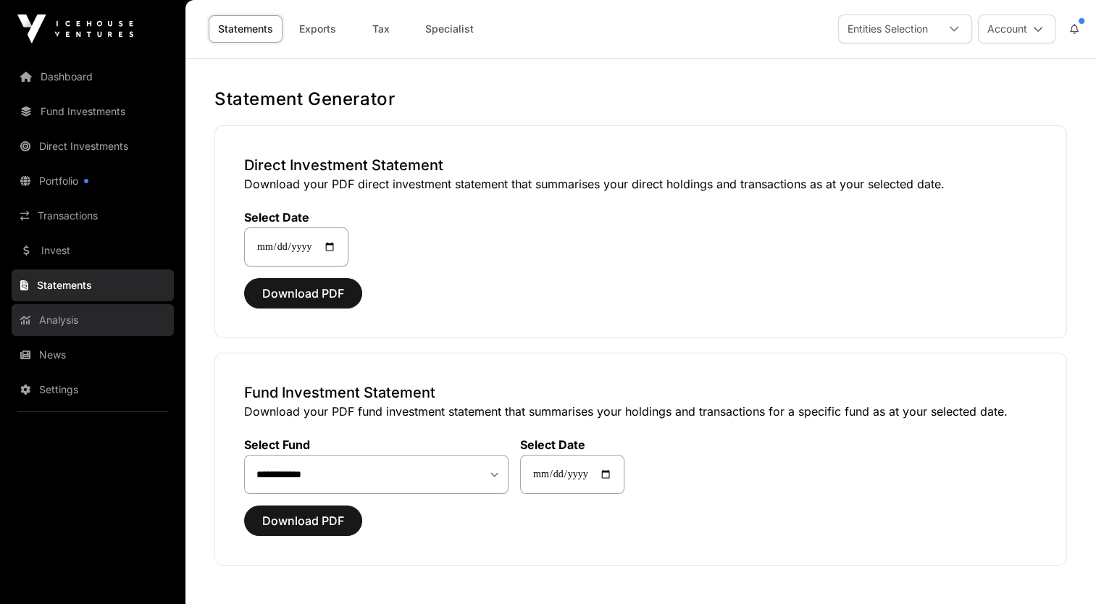
click at [72, 323] on link "Analysis" at bounding box center [93, 320] width 162 height 32
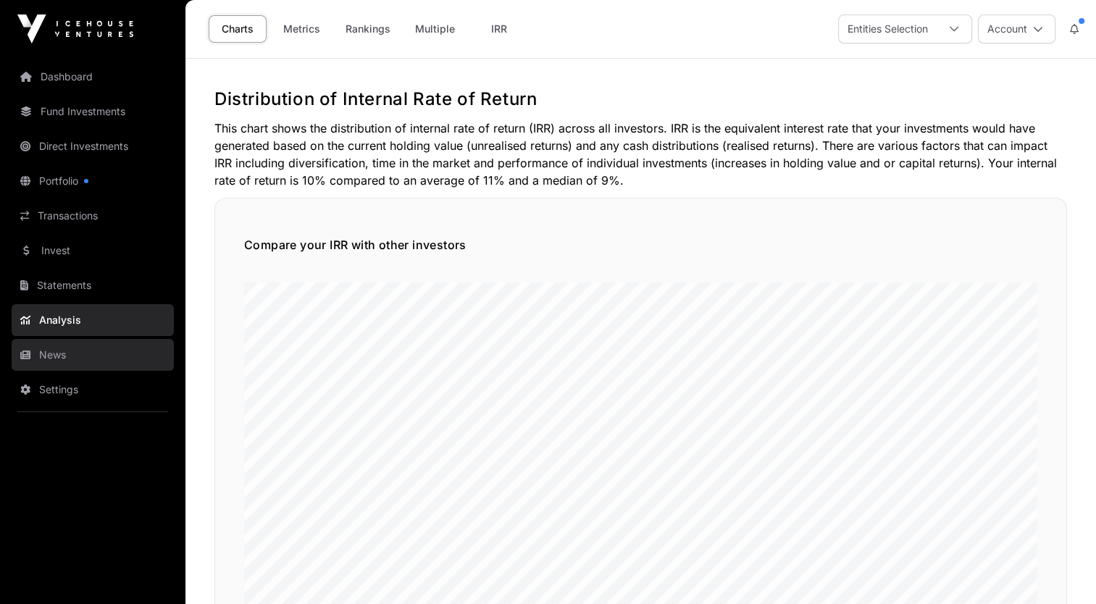
click at [60, 359] on link "News" at bounding box center [93, 355] width 162 height 32
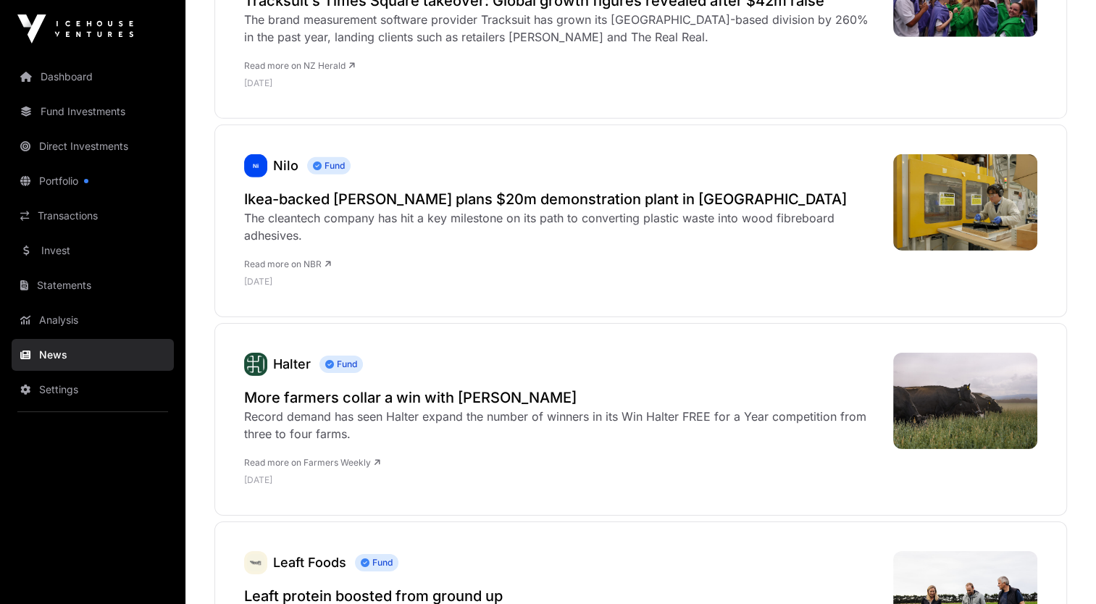
scroll to position [4753, 0]
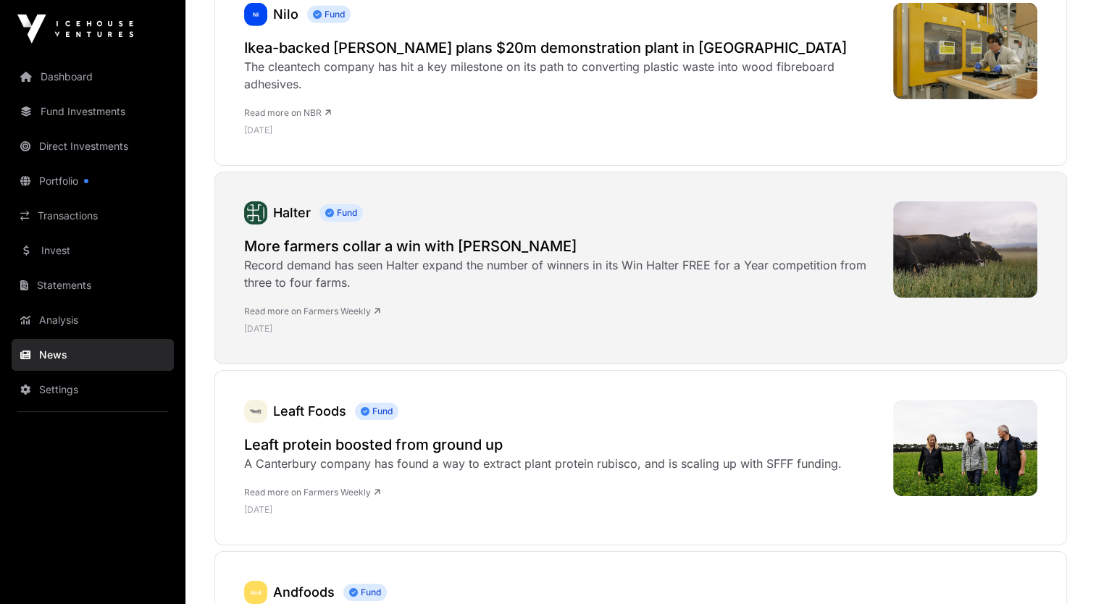
click at [313, 256] on div "Record demand has seen Halter expand the number of winners in its Win Halter FR…" at bounding box center [561, 273] width 635 height 35
click at [318, 306] on link "Read more on Farmers Weekly" at bounding box center [312, 311] width 136 height 11
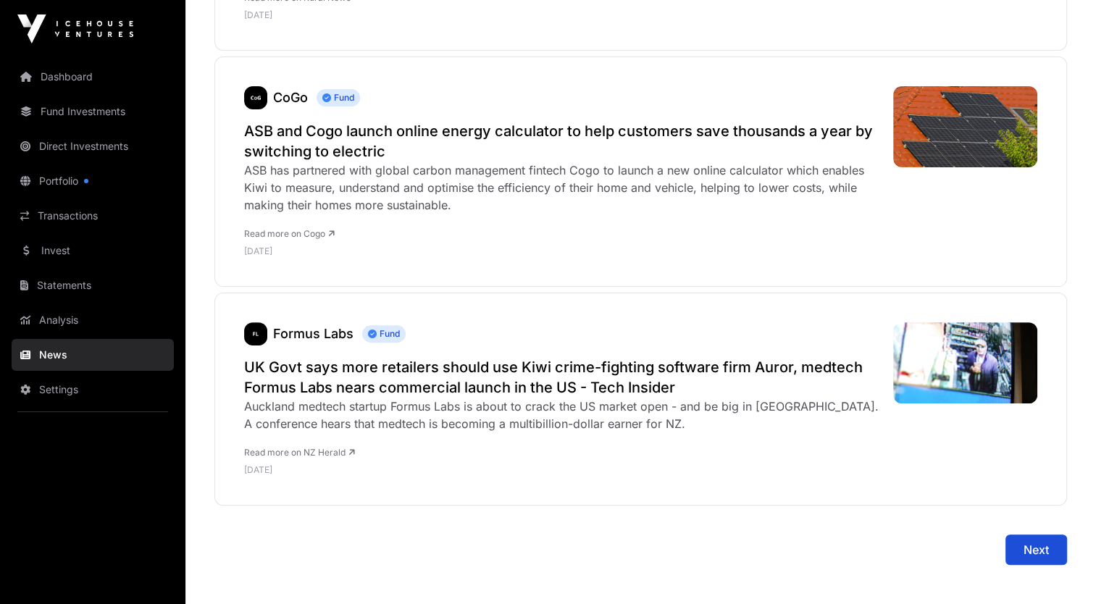
scroll to position [5883, 0]
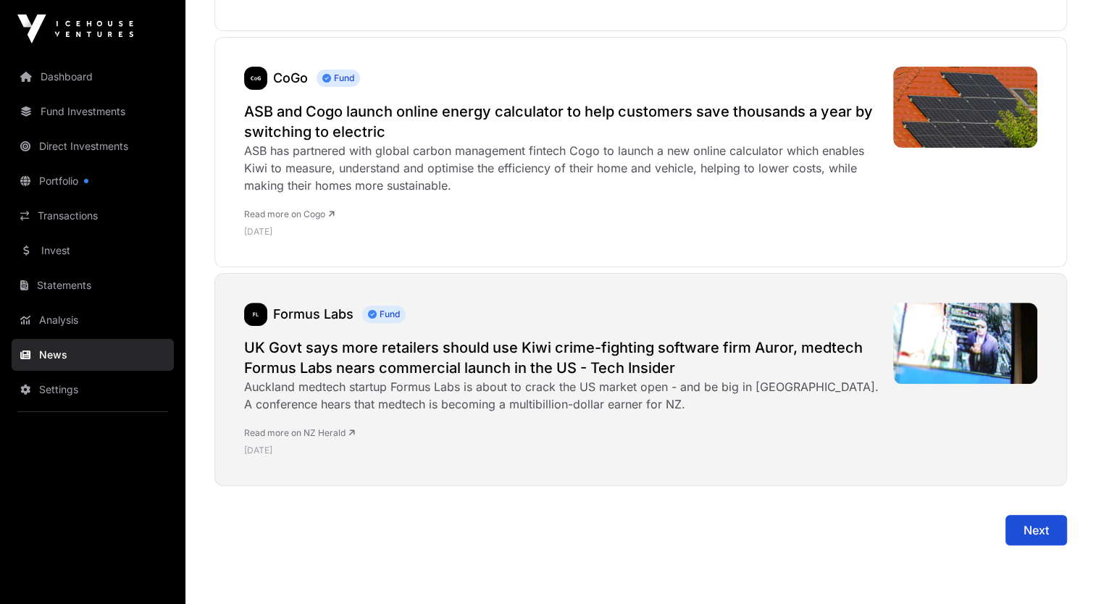
click at [307, 427] on link "Read more on NZ Herald" at bounding box center [299, 432] width 111 height 11
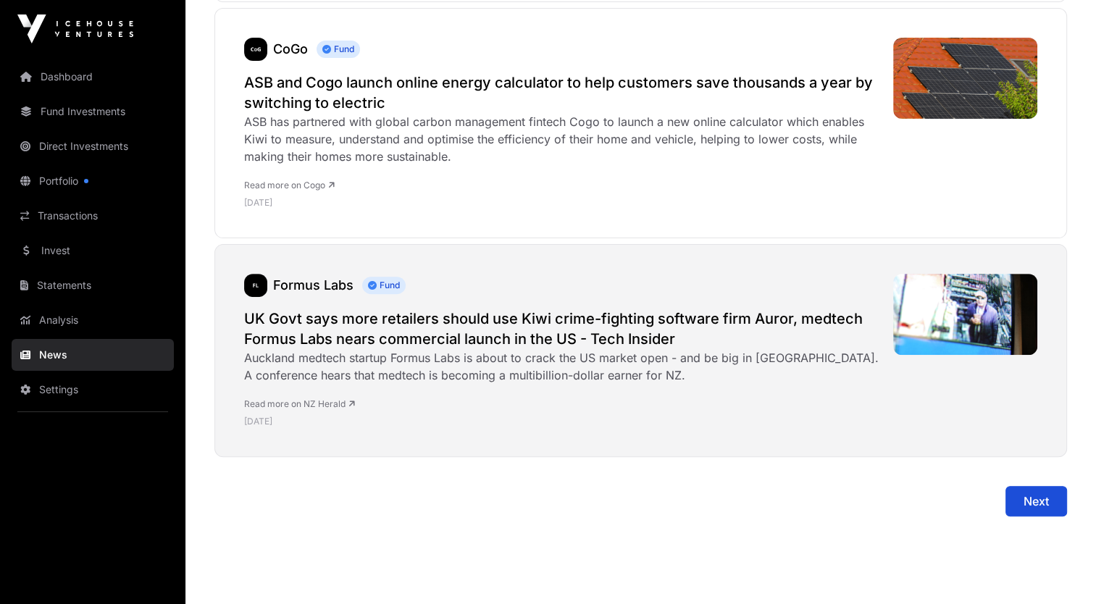
scroll to position [5921, 0]
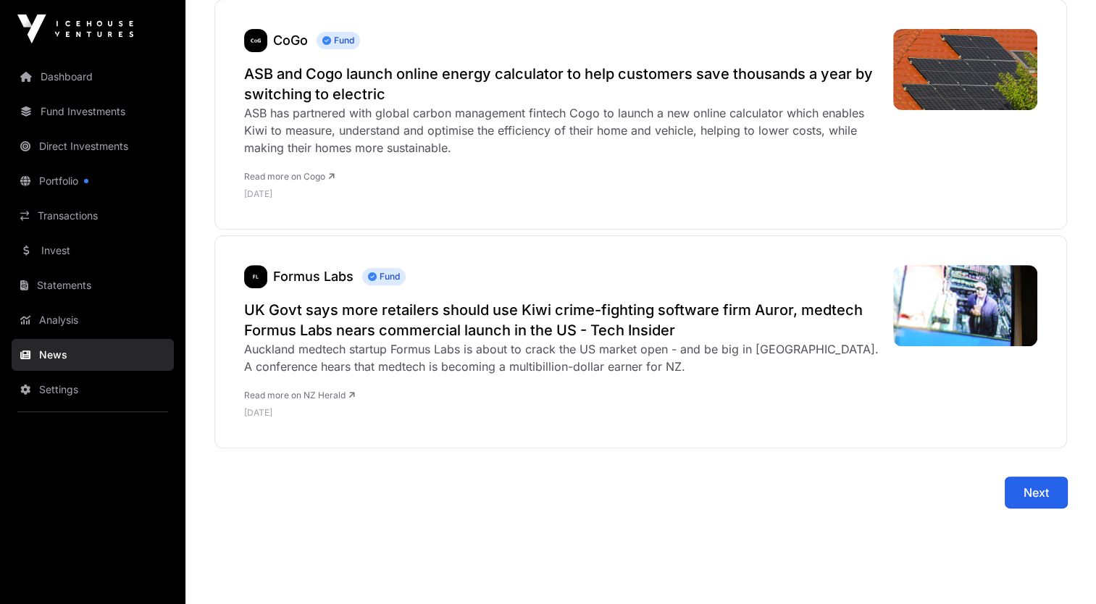
click at [1024, 484] on span "Next" at bounding box center [1036, 492] width 25 height 17
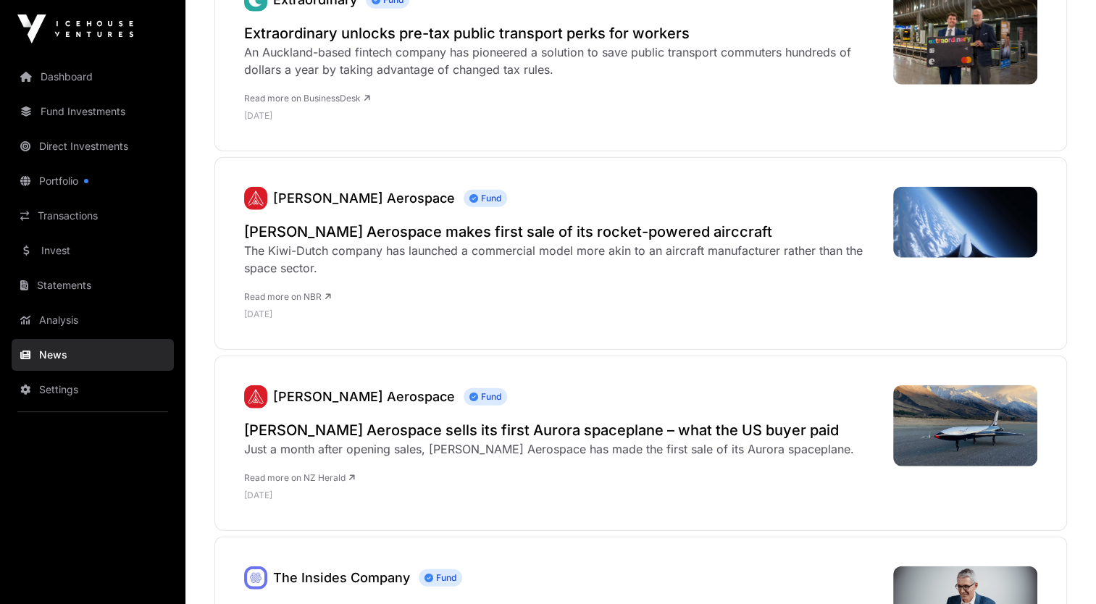
scroll to position [3652, 0]
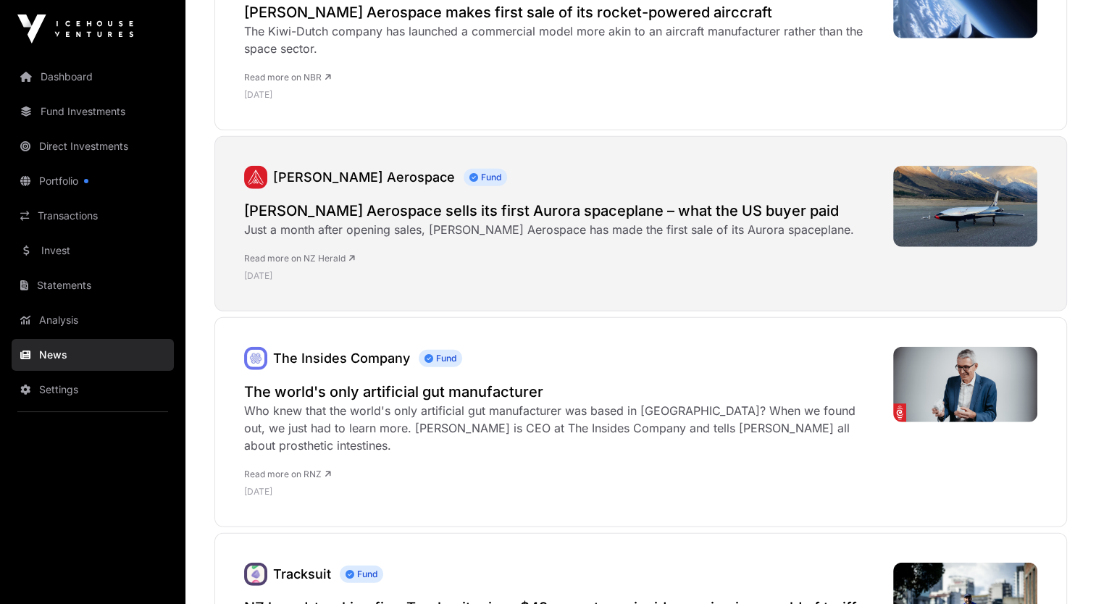
click at [316, 253] on link "Read more on NZ Herald" at bounding box center [299, 258] width 111 height 11
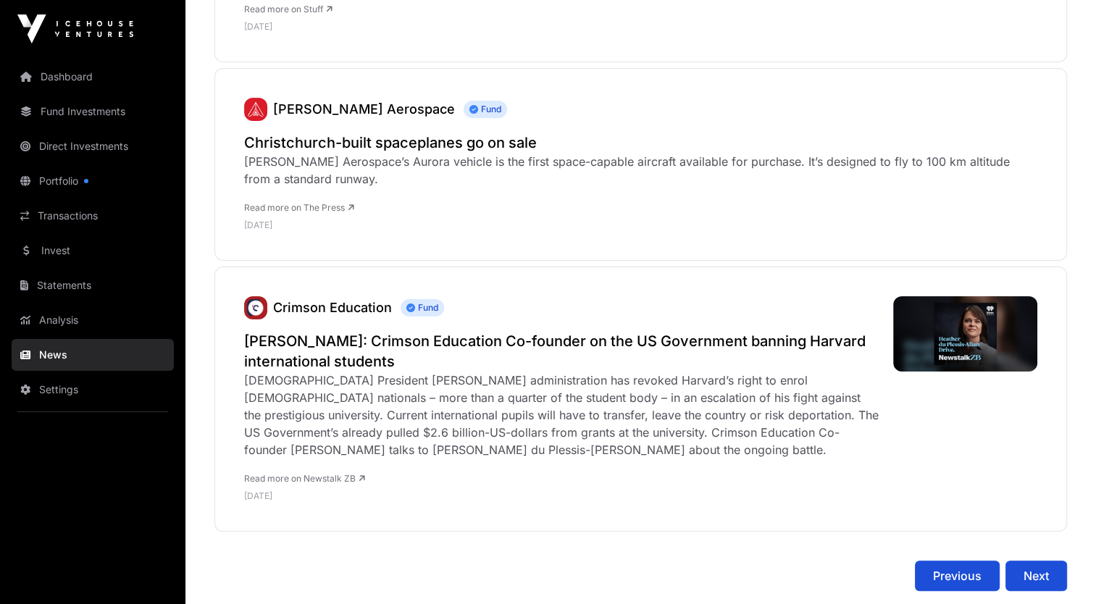
scroll to position [5773, 0]
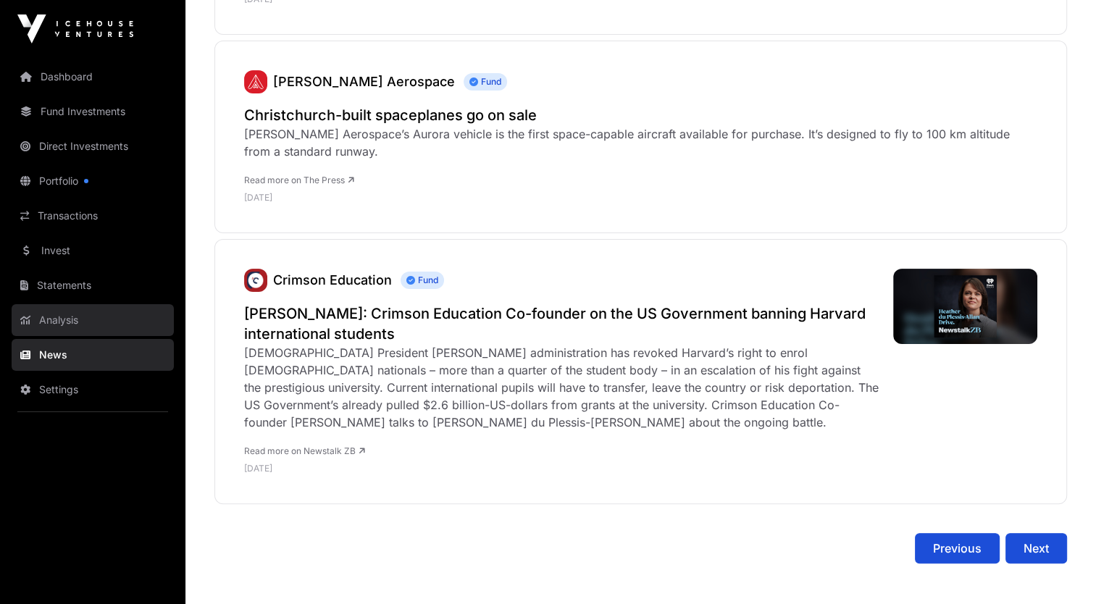
click at [75, 317] on link "Analysis" at bounding box center [93, 320] width 162 height 32
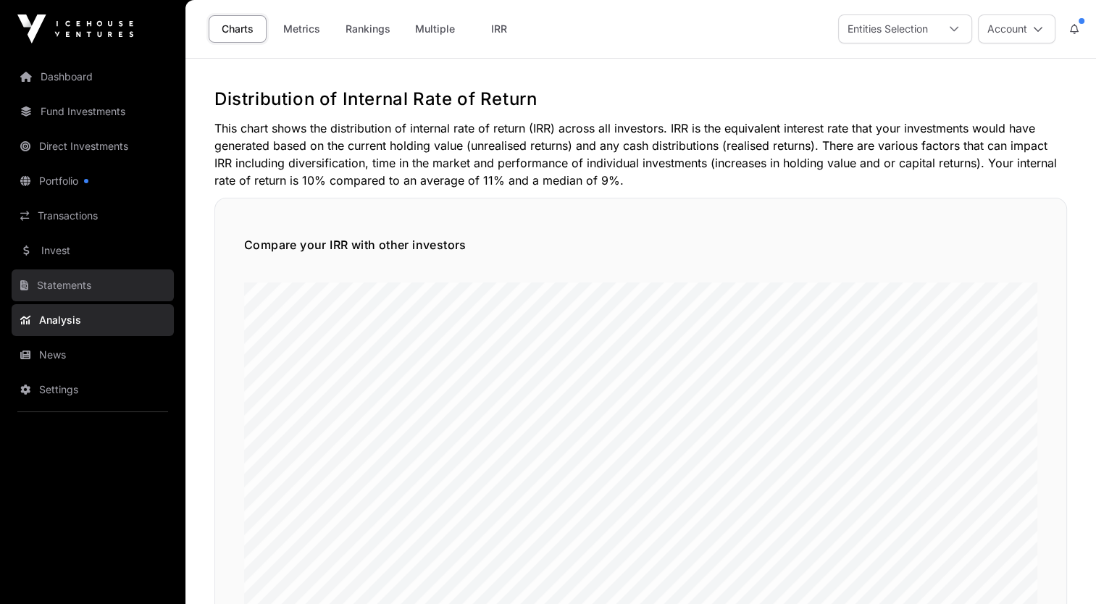
click at [72, 287] on link "Statements" at bounding box center [93, 286] width 162 height 32
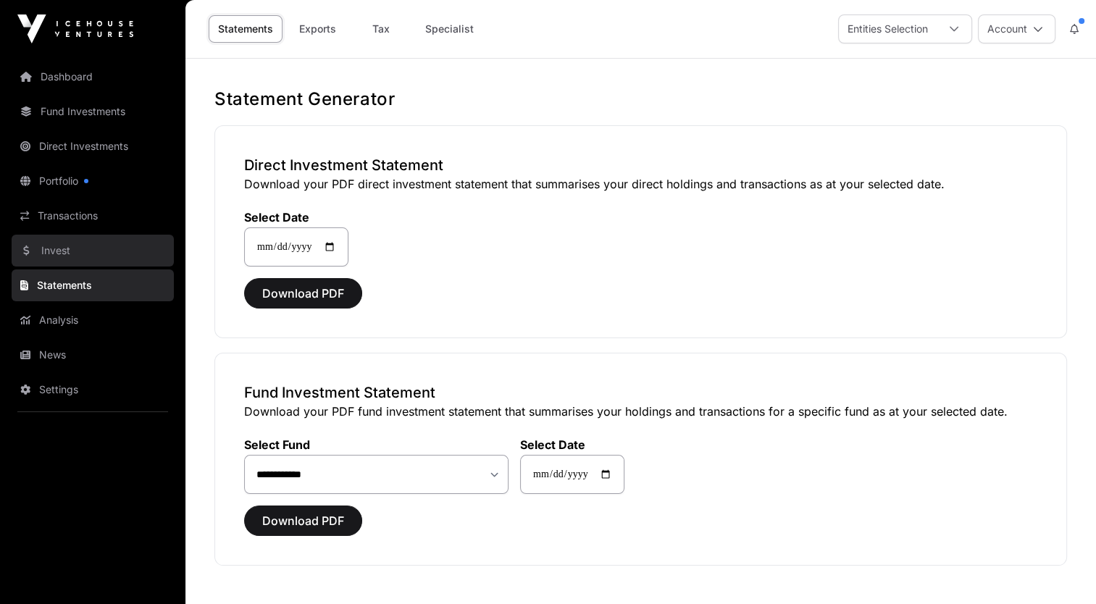
click at [60, 256] on link "Invest" at bounding box center [93, 251] width 162 height 32
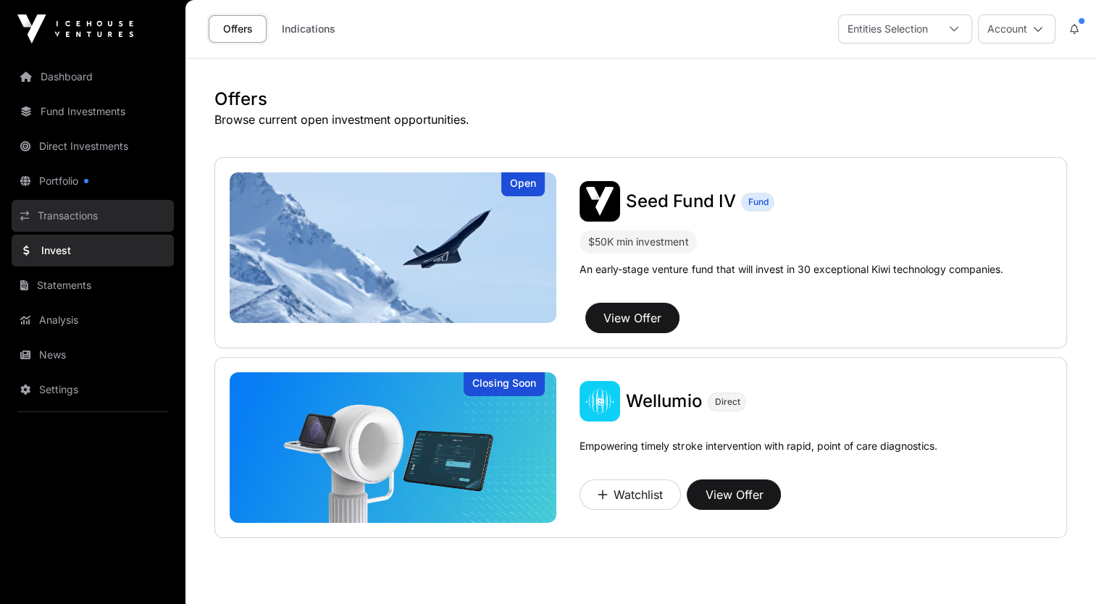
click at [70, 210] on link "Transactions" at bounding box center [93, 216] width 162 height 32
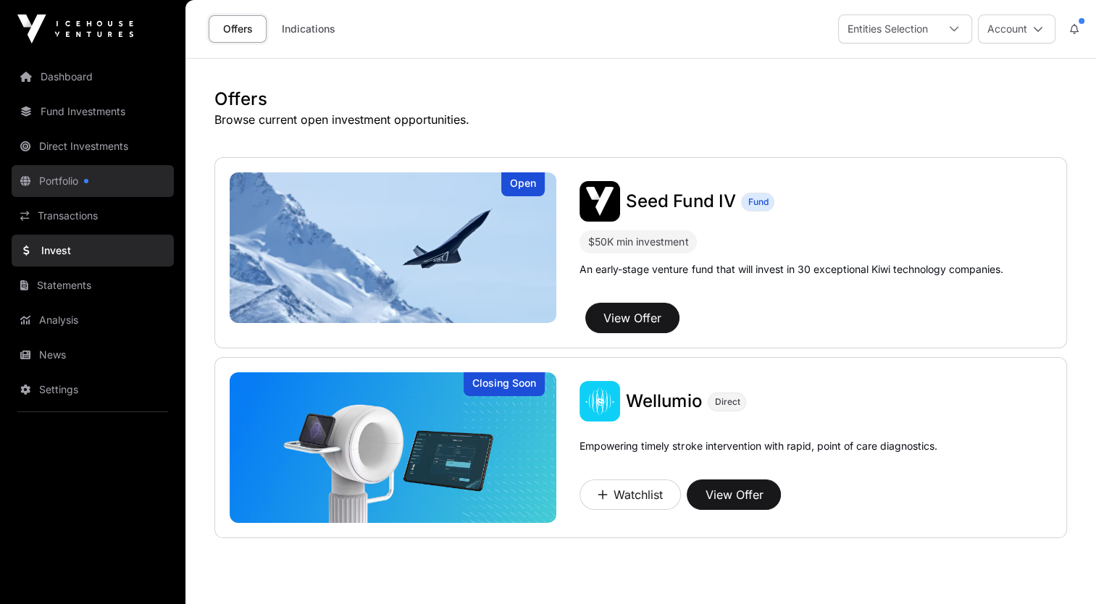
click at [68, 190] on link "Portfolio" at bounding box center [93, 181] width 162 height 32
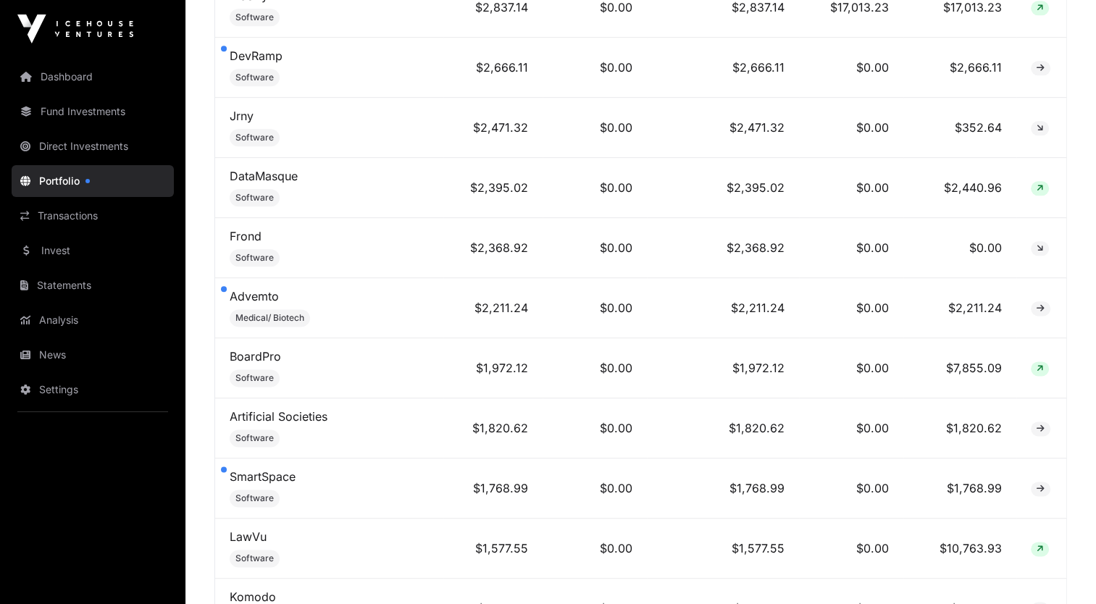
scroll to position [7188, 0]
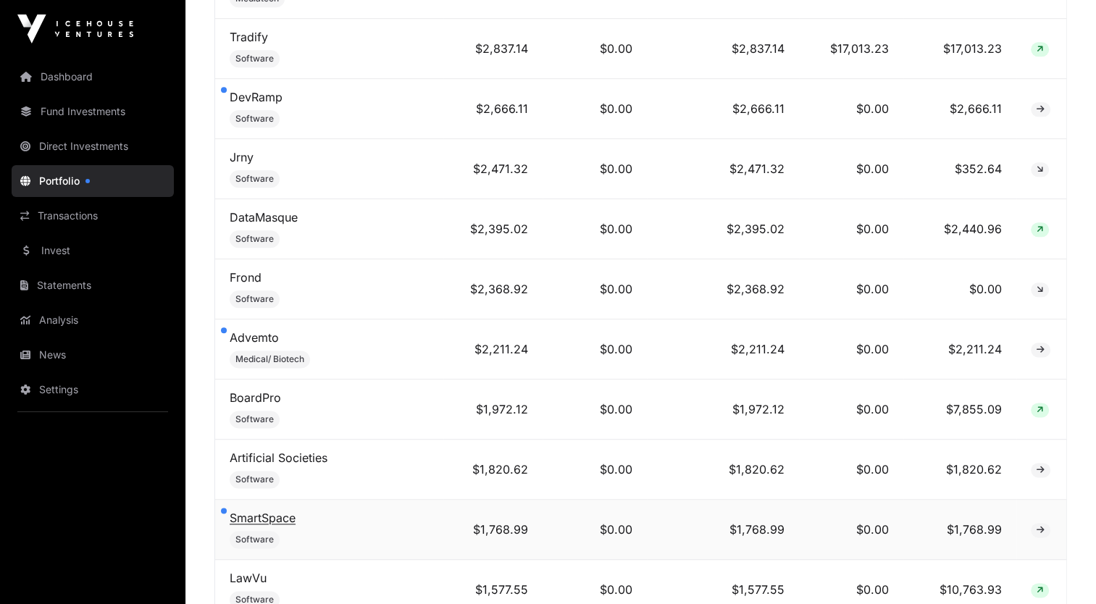
click at [262, 511] on link "SmartSpace" at bounding box center [263, 518] width 66 height 14
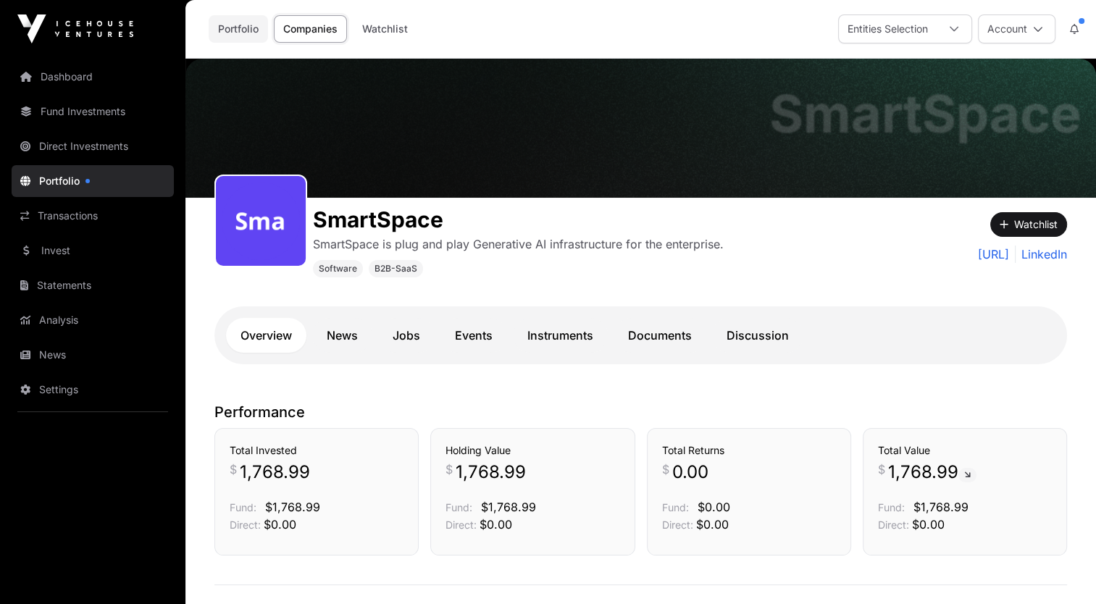
click at [232, 28] on link "Portfolio" at bounding box center [238, 29] width 59 height 28
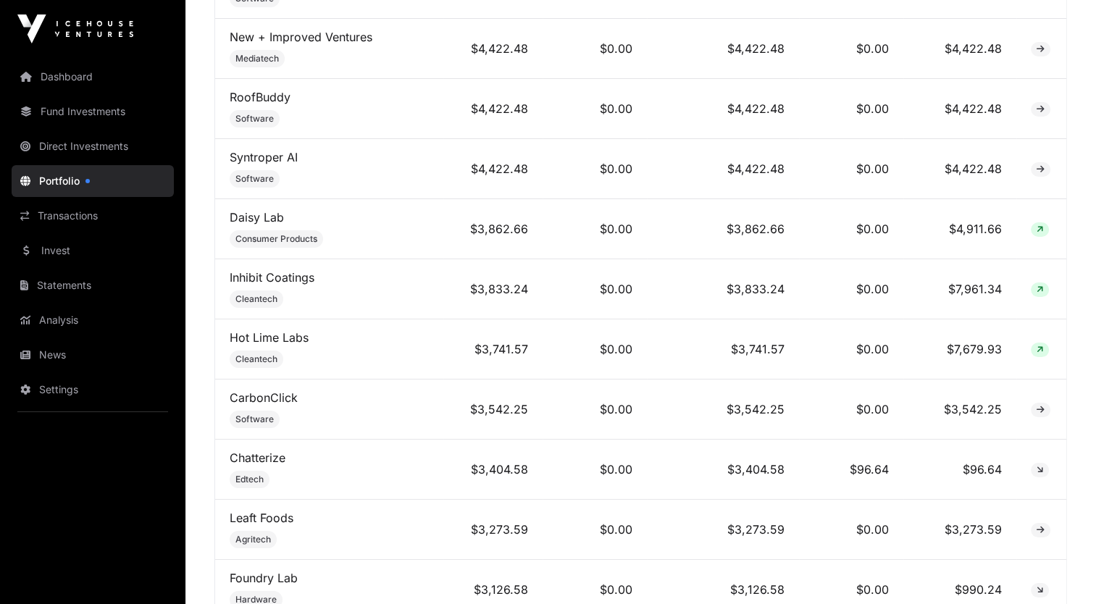
scroll to position [5536, 0]
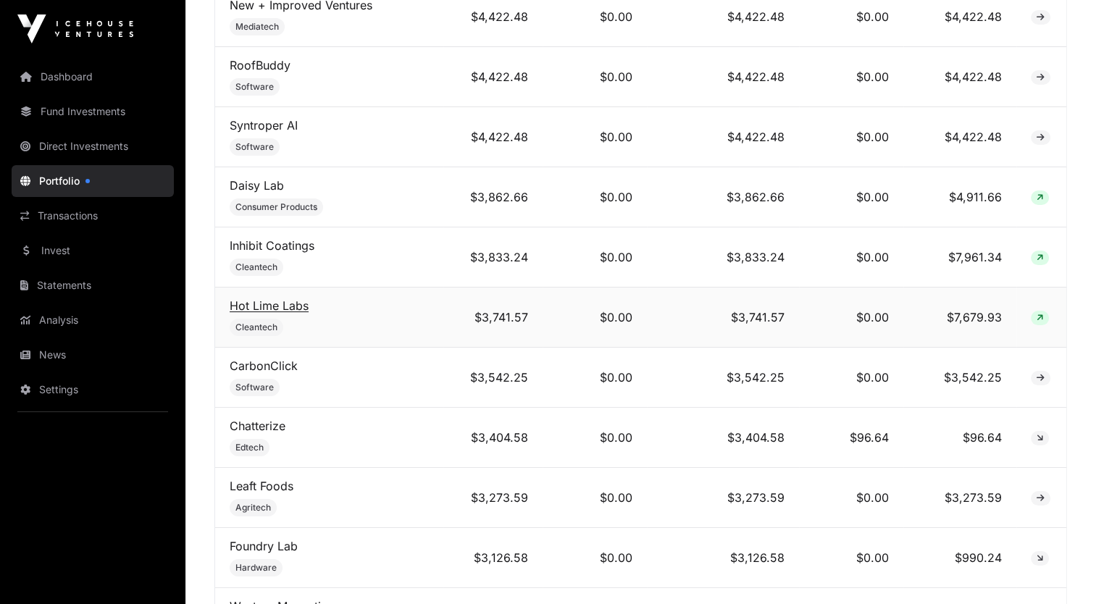
click at [294, 299] on link "Hot Lime Labs" at bounding box center [269, 306] width 79 height 14
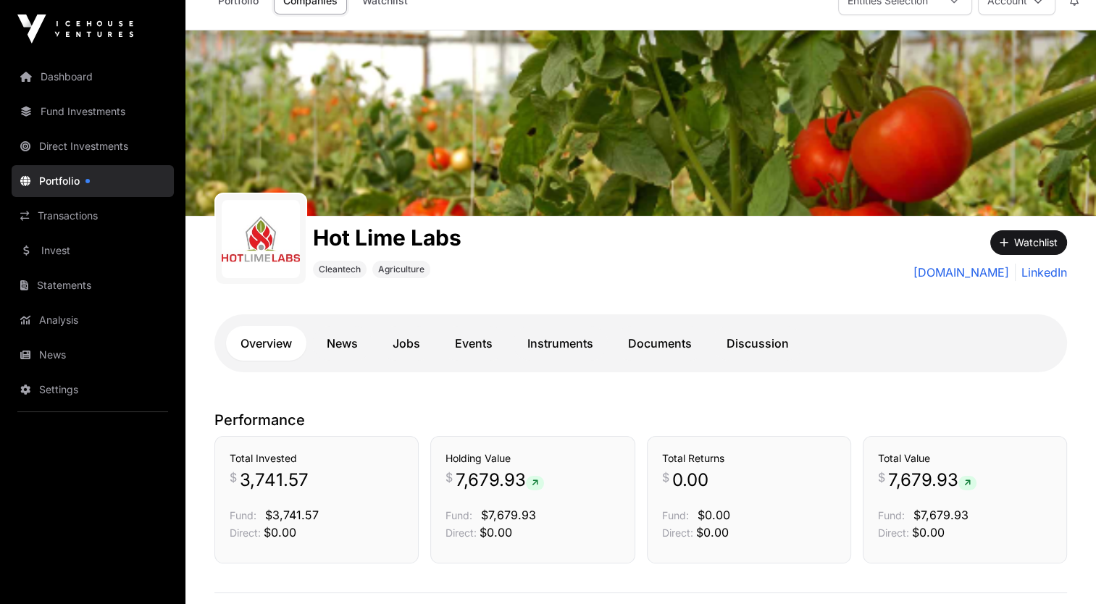
click at [568, 304] on div "Hot Lime Labs Cleantech Agriculture Watchlist [DOMAIN_NAME] LinkedIn Overview N…" at bounding box center [640, 306] width 911 height 180
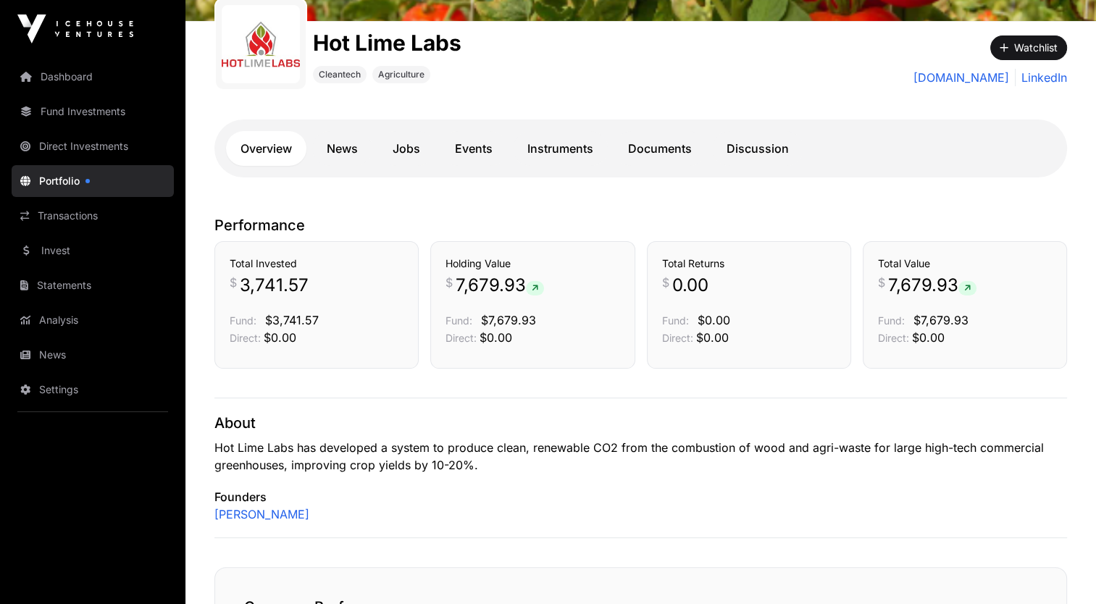
scroll to position [261, 0]
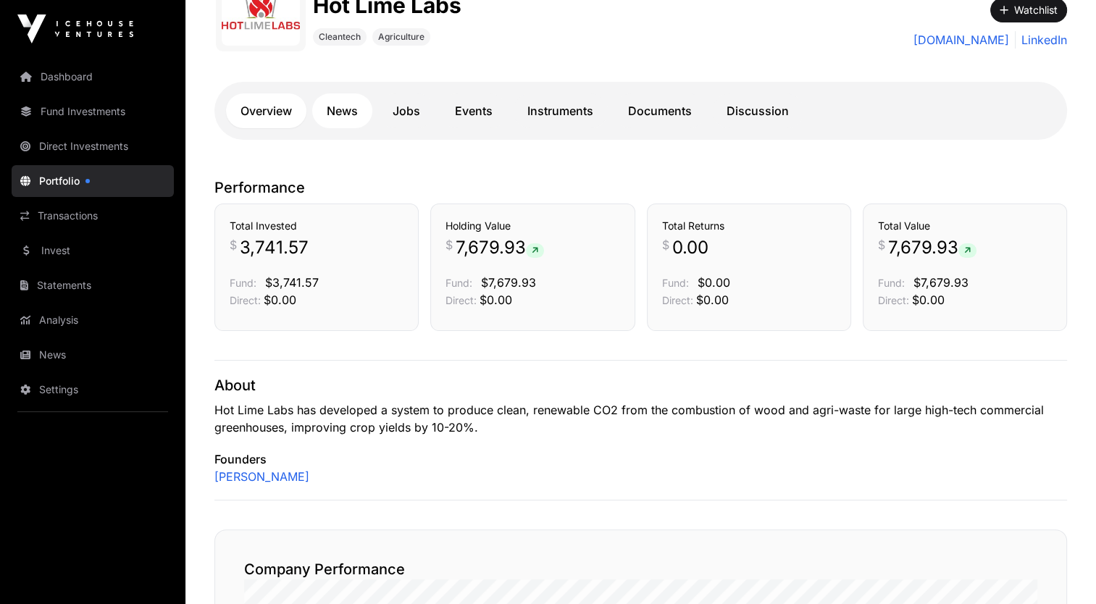
click at [342, 110] on link "News" at bounding box center [342, 110] width 60 height 35
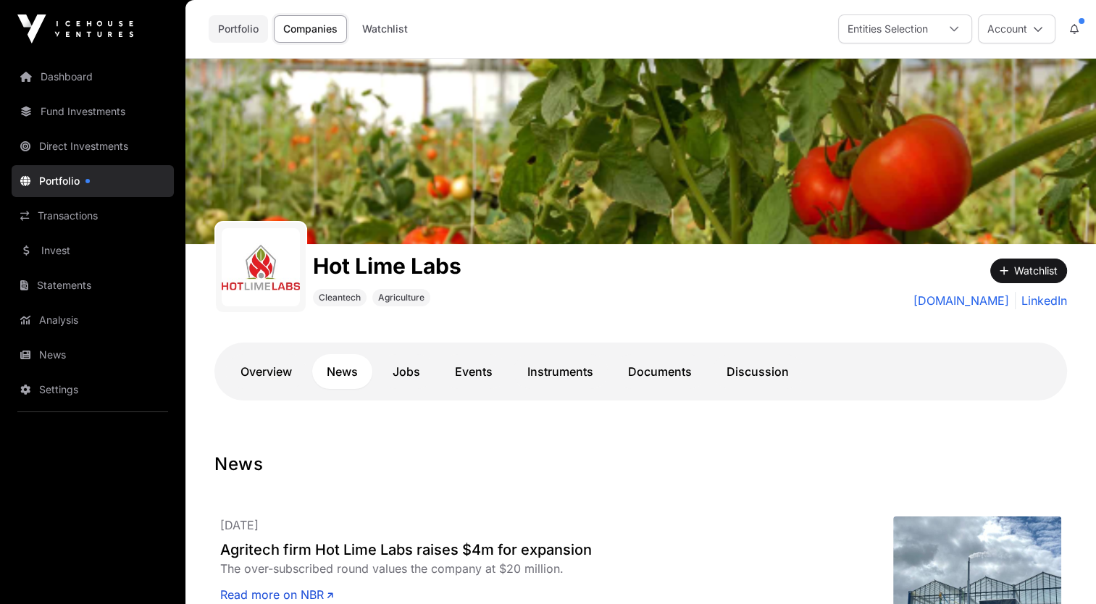
click at [229, 19] on link "Portfolio" at bounding box center [238, 29] width 59 height 28
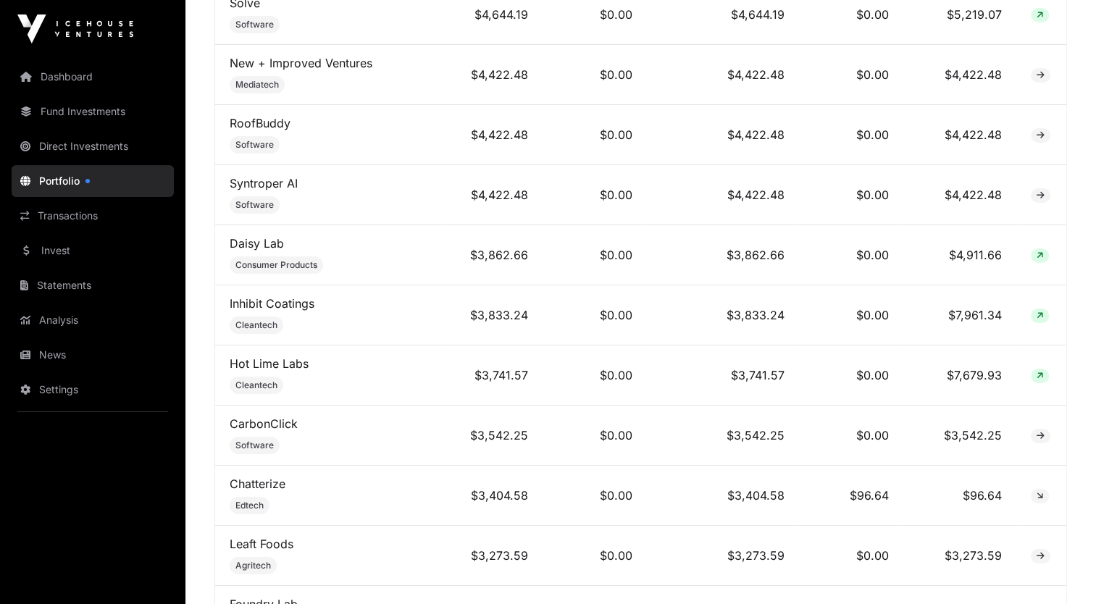
scroll to position [5681, 0]
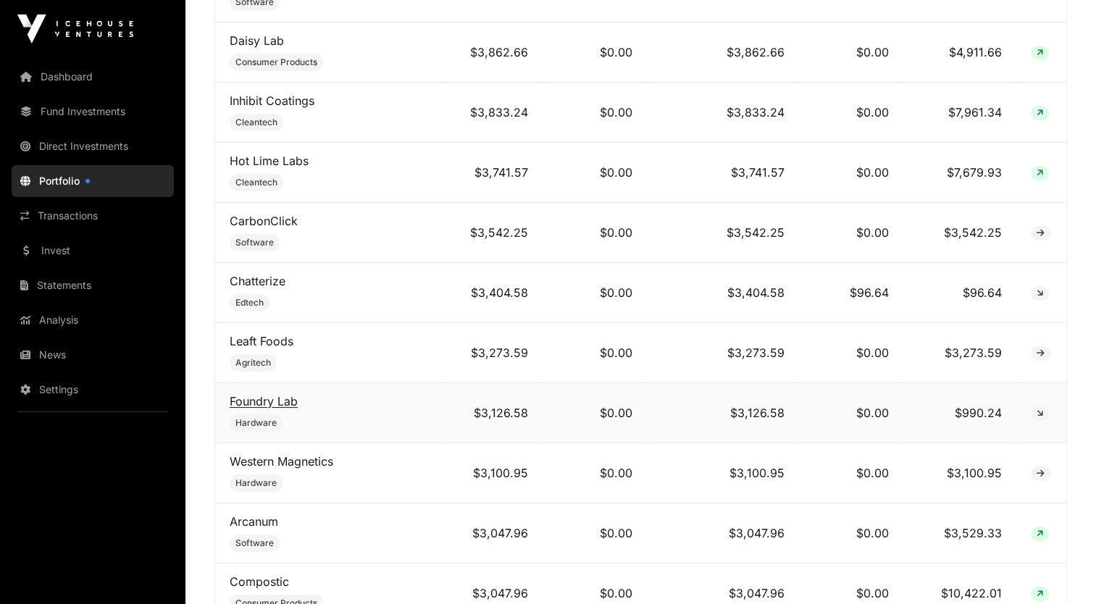
click at [282, 394] on link "Foundry Lab" at bounding box center [264, 401] width 68 height 14
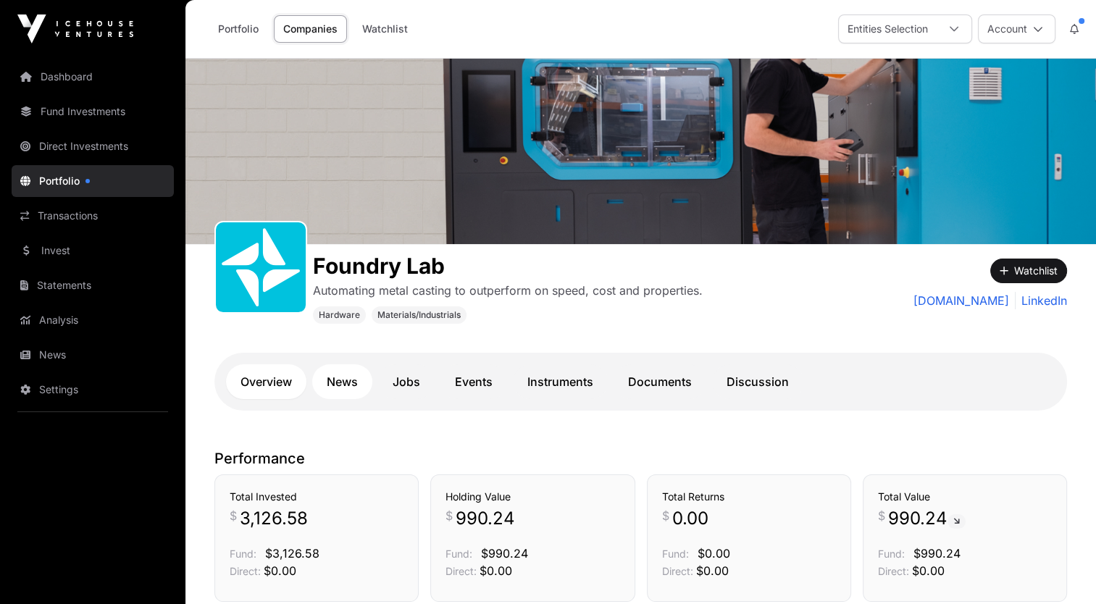
click at [343, 376] on link "News" at bounding box center [342, 381] width 60 height 35
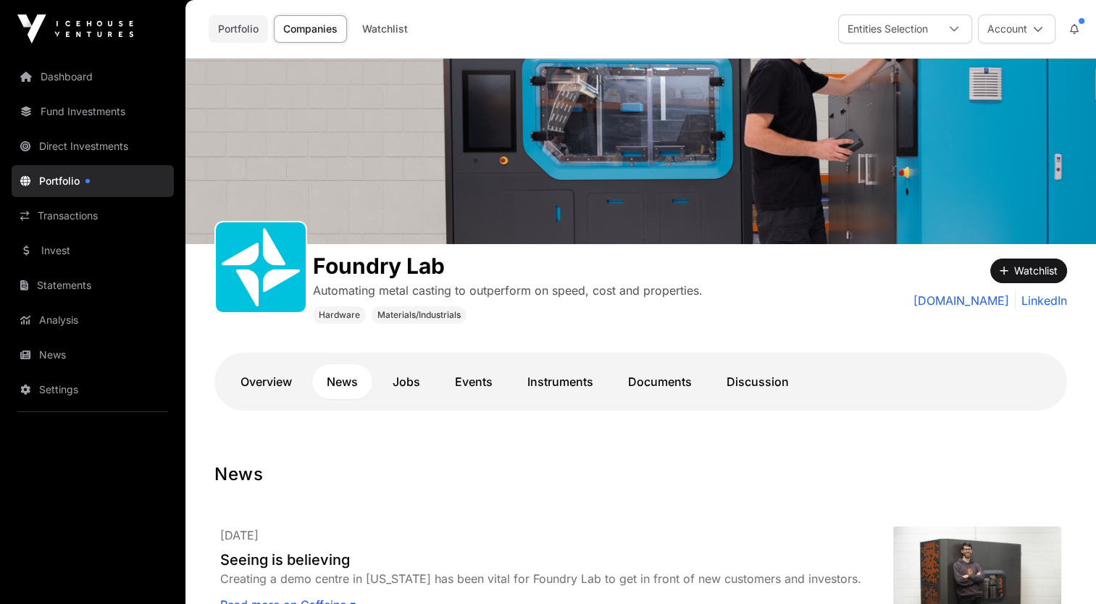
click at [222, 30] on link "Portfolio" at bounding box center [238, 29] width 59 height 28
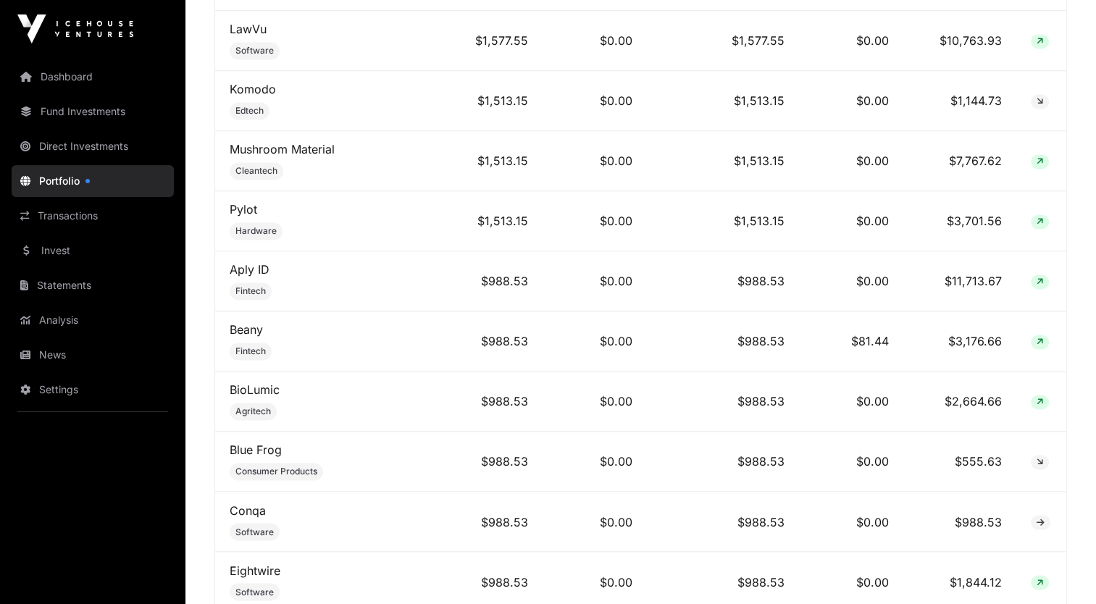
scroll to position [7738, 0]
click at [260, 562] on link "Eightwire" at bounding box center [255, 569] width 51 height 14
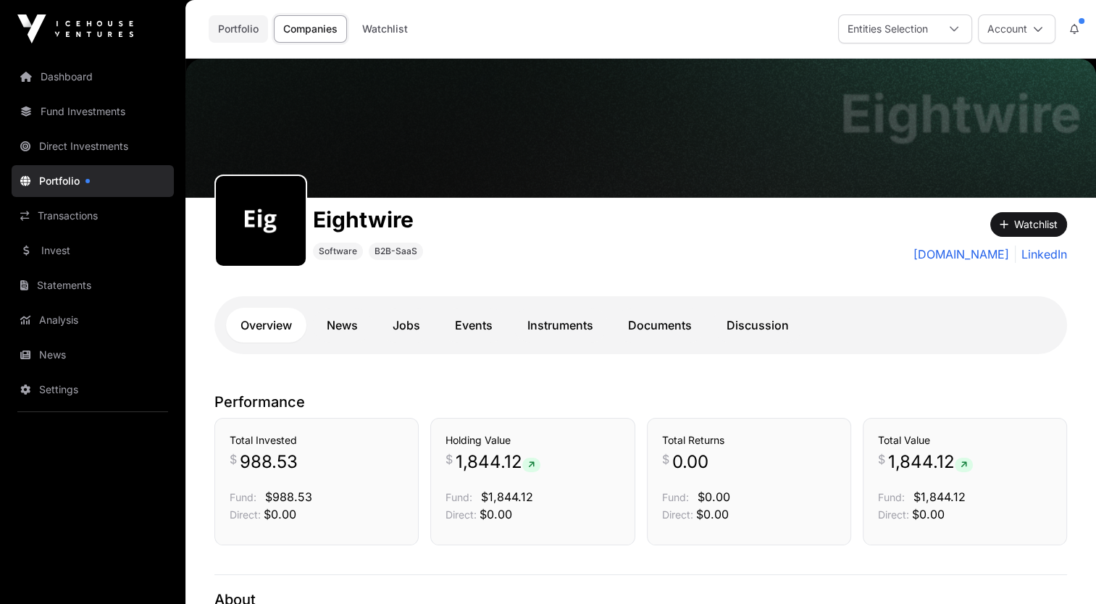
click at [212, 31] on link "Portfolio" at bounding box center [238, 29] width 59 height 28
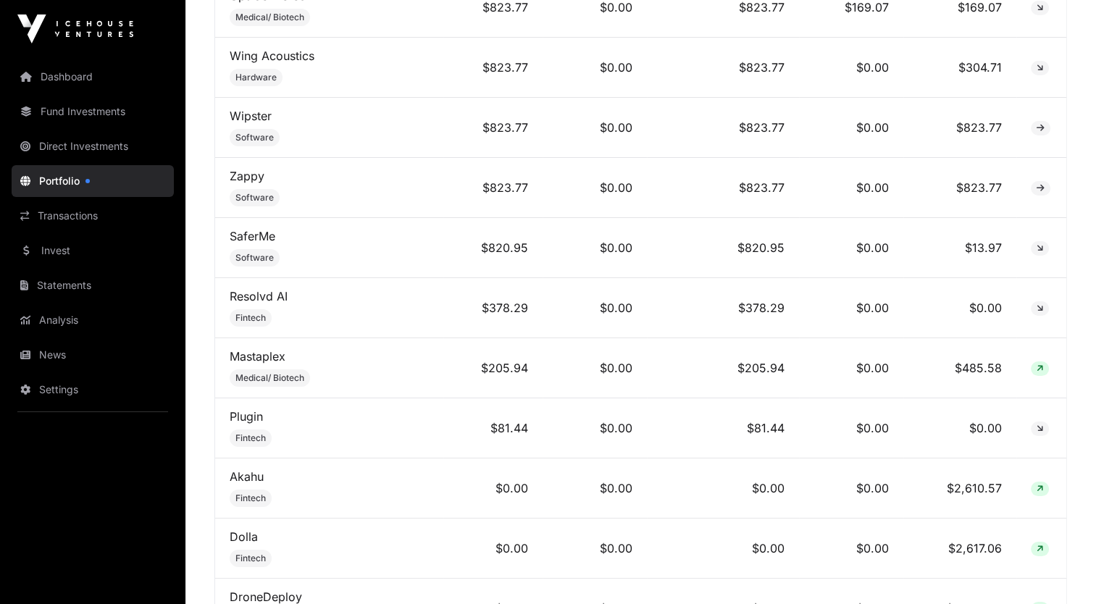
scroll to position [10932, 0]
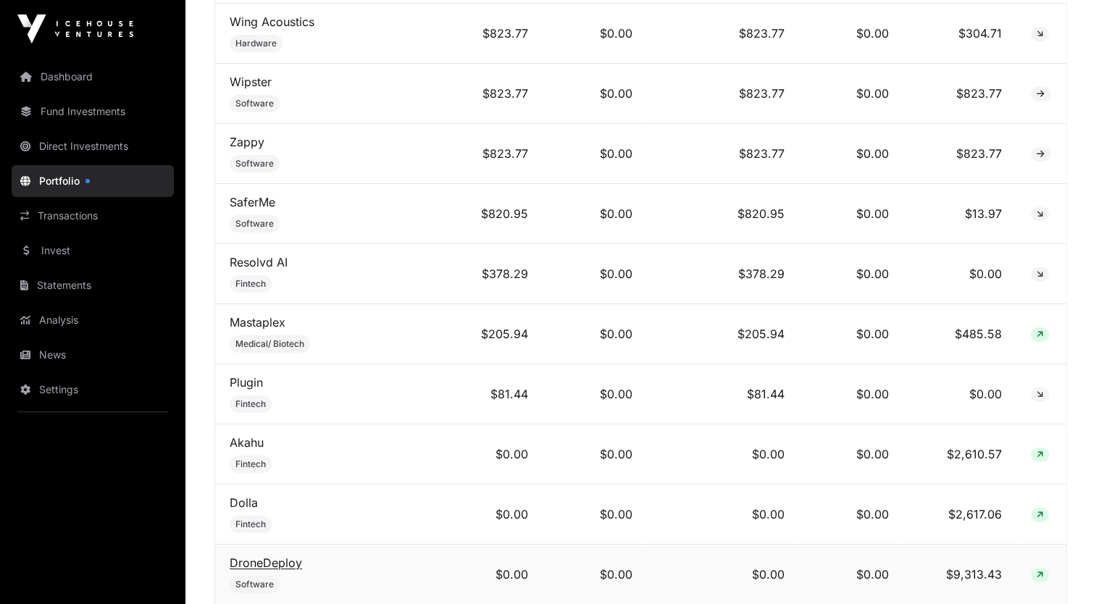
click at [270, 556] on link "DroneDeploy" at bounding box center [266, 563] width 72 height 14
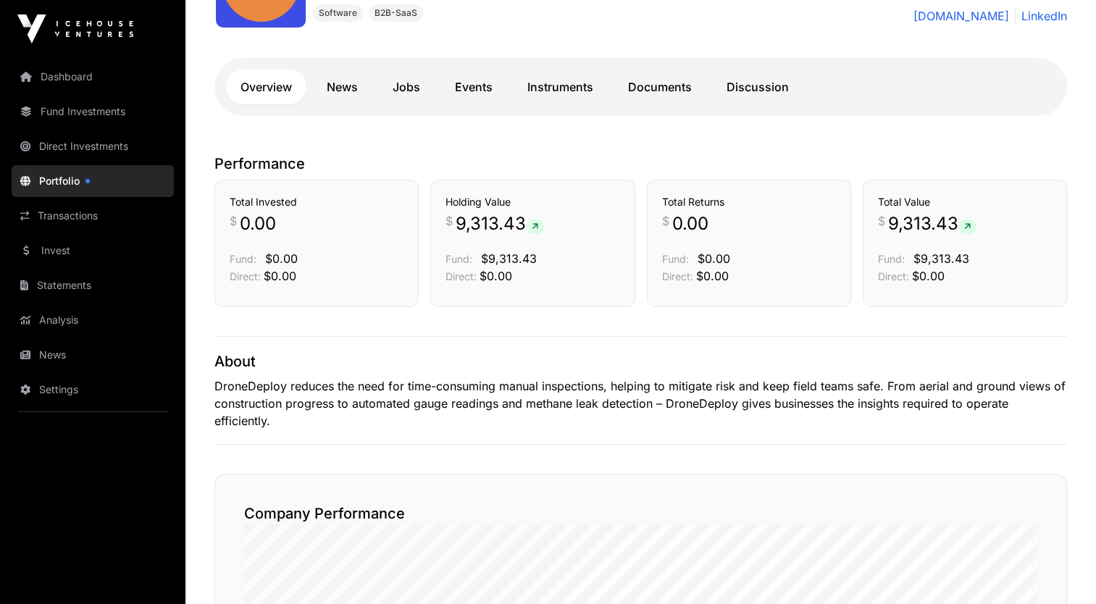
scroll to position [290, 0]
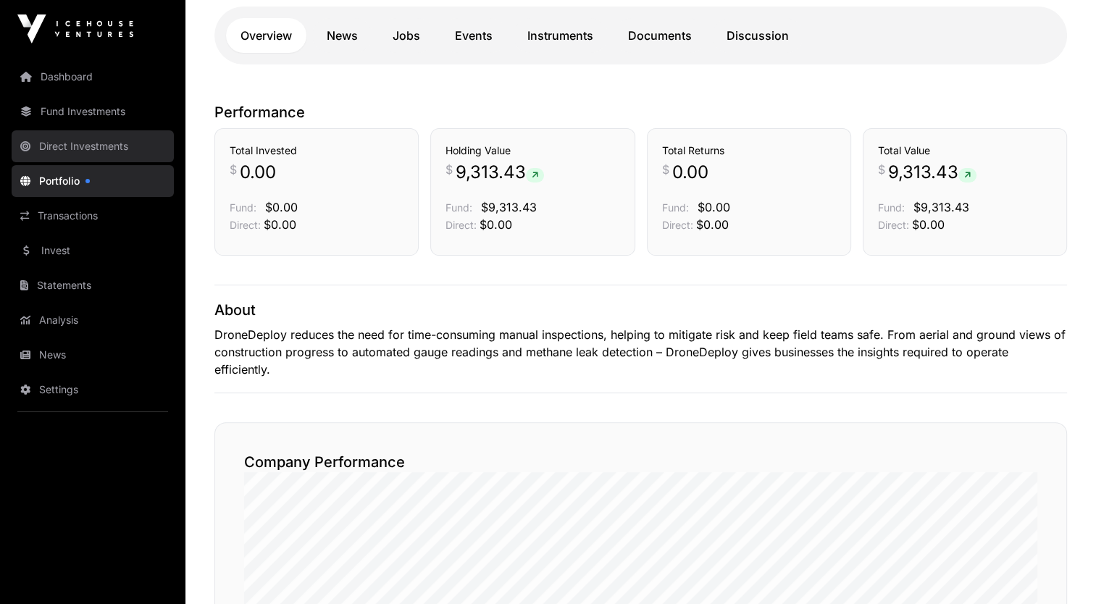
click at [87, 140] on link "Direct Investments" at bounding box center [93, 146] width 162 height 32
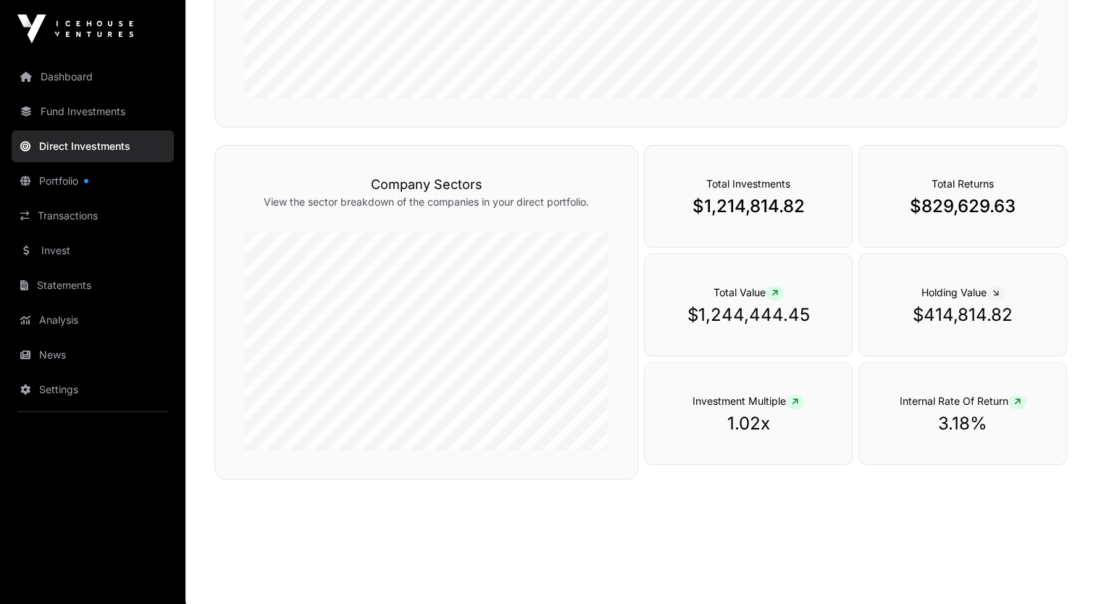
scroll to position [431, 0]
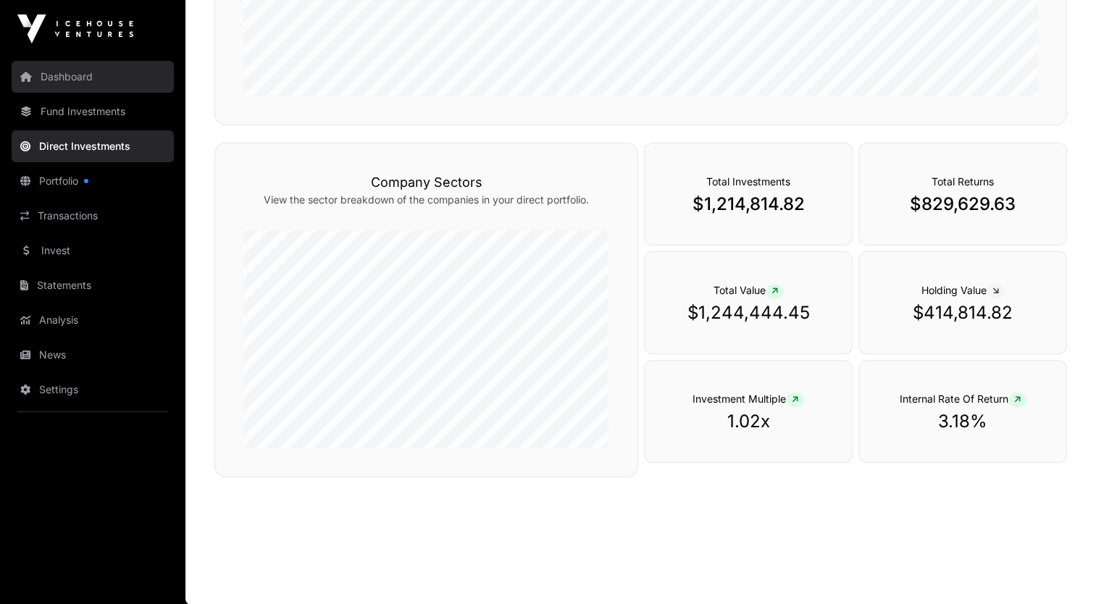
click at [77, 72] on link "Dashboard" at bounding box center [93, 77] width 162 height 32
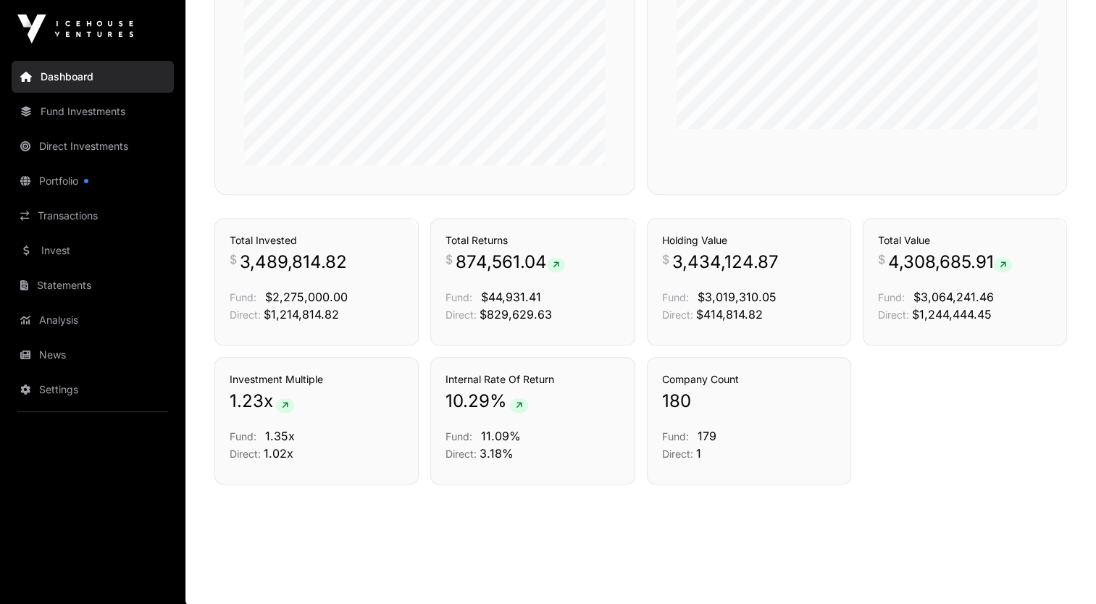
scroll to position [793, 0]
click at [676, 380] on h3 "Company Count" at bounding box center [749, 378] width 174 height 14
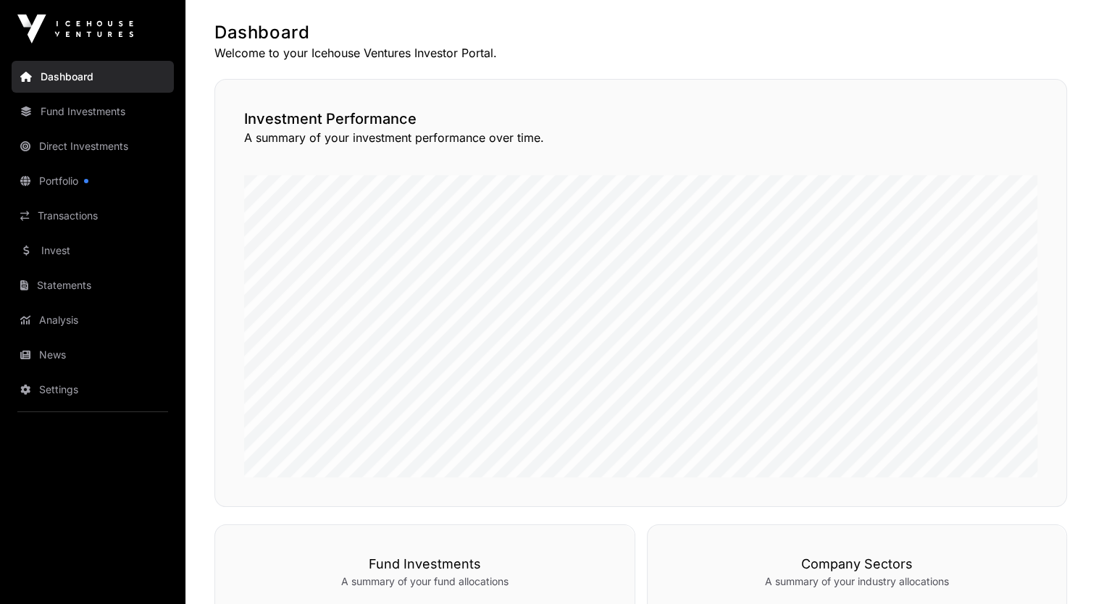
scroll to position [127, 0]
click at [1059, 323] on div "Investment Performance A summary of your investment performance over time." at bounding box center [640, 294] width 853 height 428
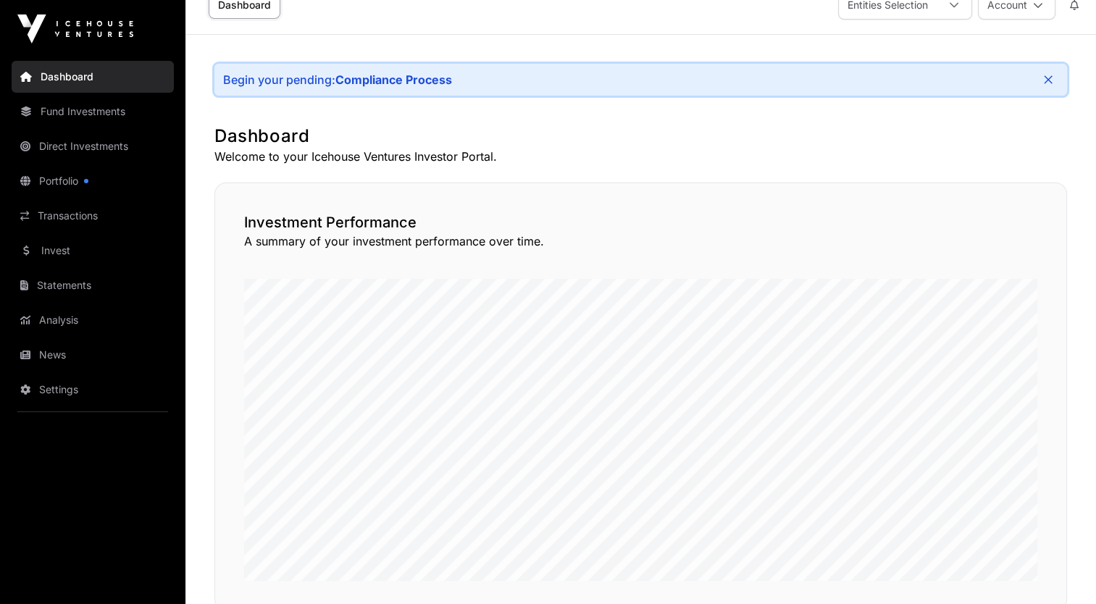
scroll to position [0, 0]
